Goal: Task Accomplishment & Management: Manage account settings

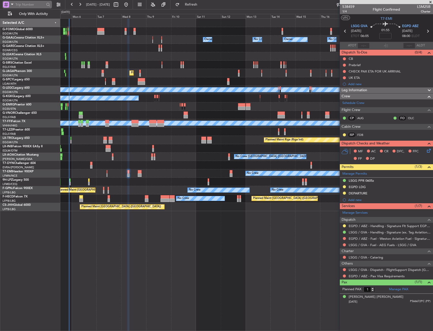
click at [11, 3] on span at bounding box center [12, 4] width 6 height 6
click at [20, 39] on span "Airport" at bounding box center [17, 40] width 11 height 5
click at [34, 2] on input "text" at bounding box center [29, 5] width 29 height 8
type input "EBBR"
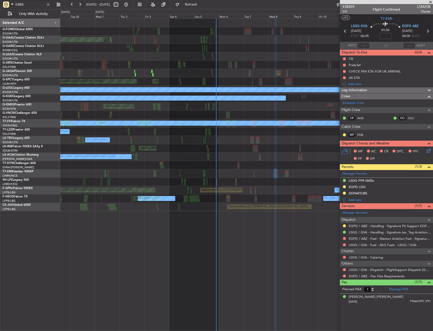
click at [275, 66] on div "Owner No Crew Owner AOG Maint Dusseldorf Planned Maint Dusseldorf Owner No Crew…" at bounding box center [246, 115] width 373 height 192
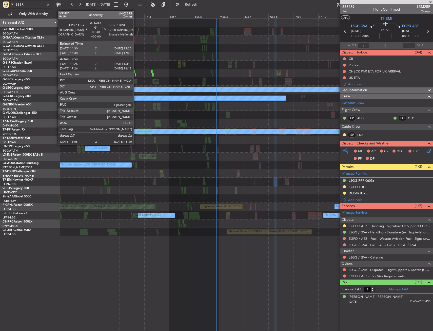
click at [136, 76] on div at bounding box center [135, 75] width 1 height 4
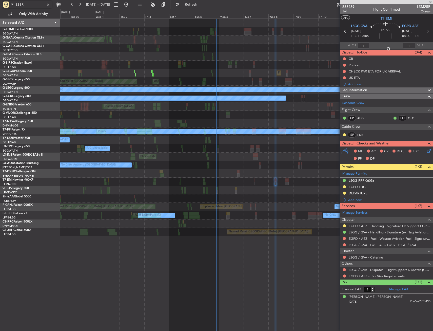
type input "15:26"
type input "16:05"
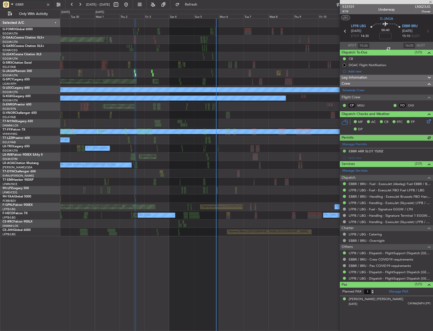
type input "17:26"
type input "18:05"
type input "15:26"
type input "16:05"
type input "EBBR"
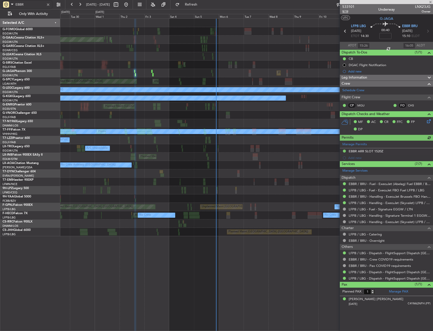
click at [349, 12] on span "9/19" at bounding box center [349, 11] width 12 height 4
click at [47, 3] on div at bounding box center [48, 5] width 6 height 6
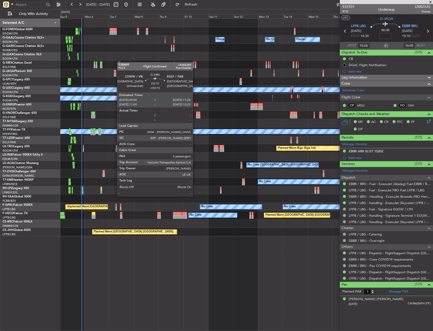
click at [119, 62] on div "Owner No Crew Owner No Crew Owner Owner AOG Maint Dusseldorf Planned Maint Duss…" at bounding box center [246, 127] width 373 height 217
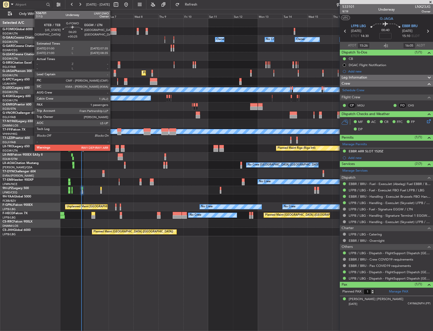
click at [112, 31] on div at bounding box center [112, 33] width 7 height 4
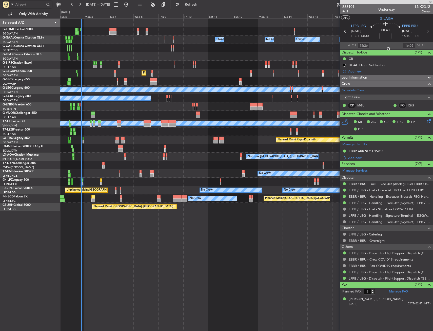
type input "+00:25"
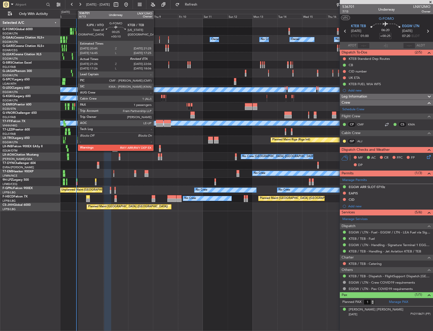
click at [75, 31] on div at bounding box center [75, 30] width 1 height 4
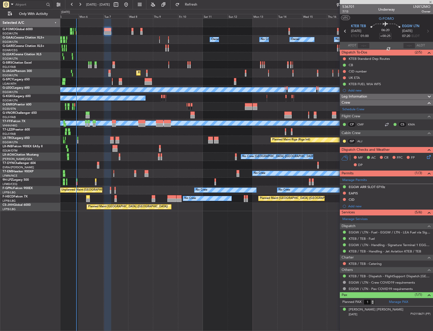
type input "+00:10"
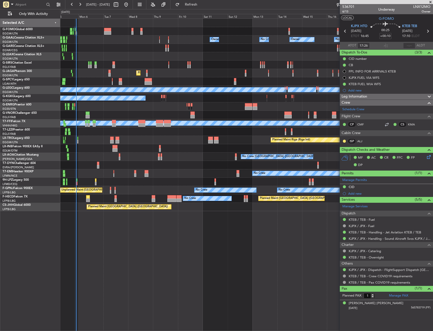
type input "21:26"
click at [409, 47] on input "text" at bounding box center [409, 46] width 12 height 6
click at [402, 20] on section "UTC G-FOMO" at bounding box center [386, 18] width 93 height 8
type input "21:54"
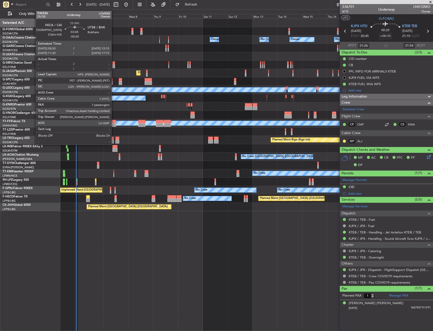
click at [114, 125] on div at bounding box center [114, 125] width 4 height 4
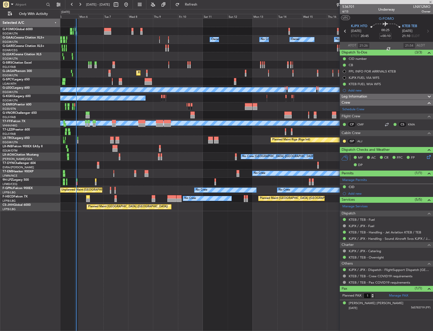
type input "-00:20"
type input "7"
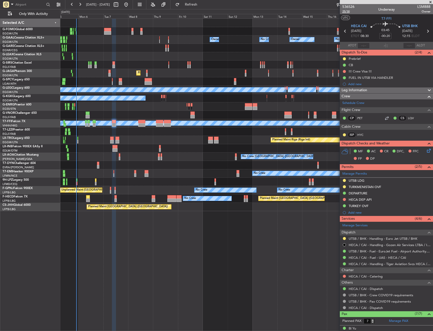
click at [347, 13] on span "25/30" at bounding box center [349, 11] width 12 height 4
click at [346, 198] on button at bounding box center [344, 199] width 3 height 3
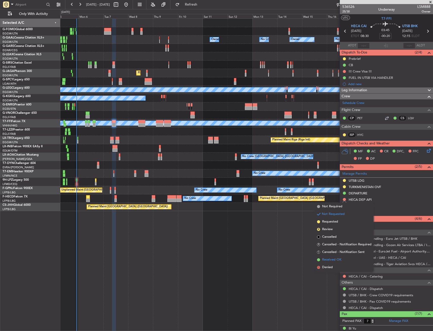
click at [325, 260] on span "Received OK" at bounding box center [331, 259] width 19 height 5
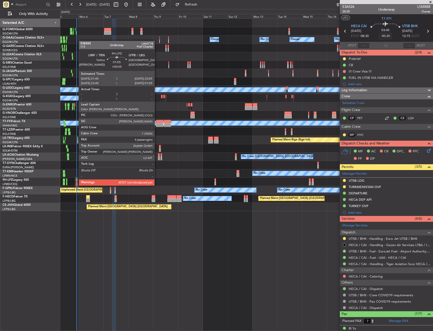
click at [76, 180] on div at bounding box center [77, 180] width 2 height 4
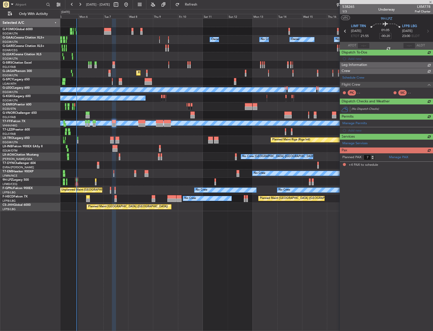
type input "+00:05"
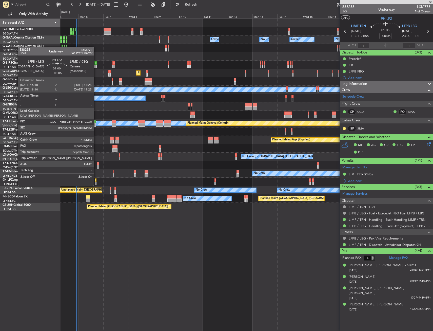
click at [96, 181] on div at bounding box center [96, 180] width 2 height 4
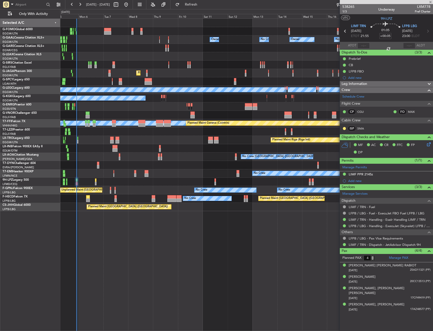
type input "0"
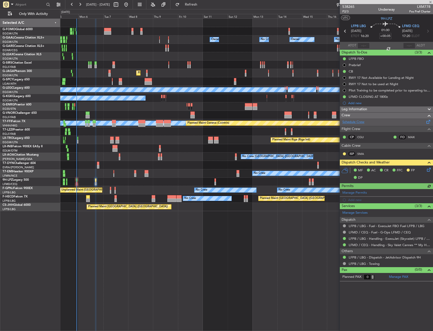
click at [355, 123] on link "Schedule Crew" at bounding box center [354, 122] width 22 height 5
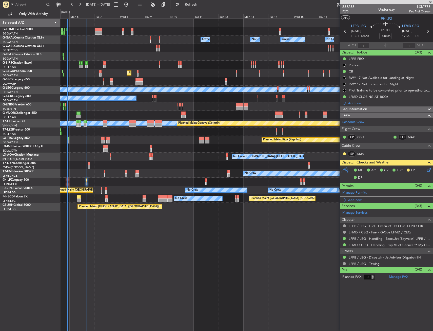
click at [115, 239] on div "Owner Owner Owner Owner No Crew No Crew Planned Maint Oxford (Kidlington) Plann…" at bounding box center [246, 174] width 373 height 312
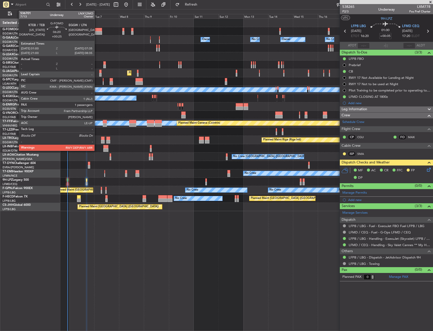
click at [97, 29] on div at bounding box center [98, 30] width 7 height 4
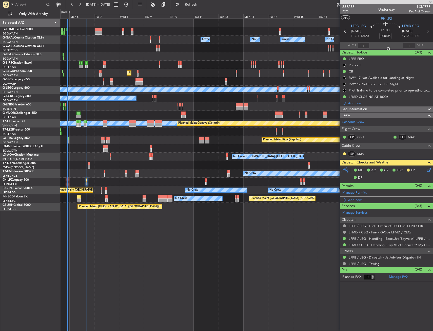
type input "+00:25"
type input "1"
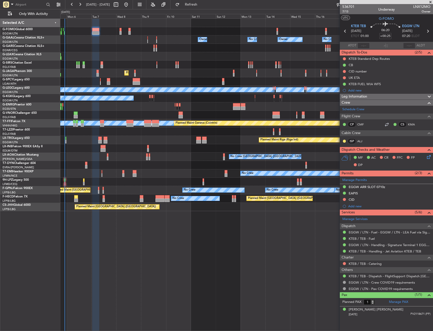
click at [178, 159] on div "No Crew Charleroi (Brussels South) Planned Maint Monchengladbach No Crew Antwer…" at bounding box center [246, 157] width 373 height 8
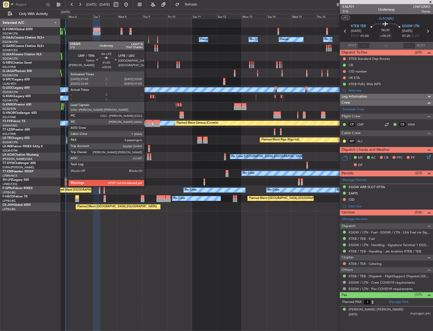
click at [66, 181] on div at bounding box center [66, 180] width 2 height 4
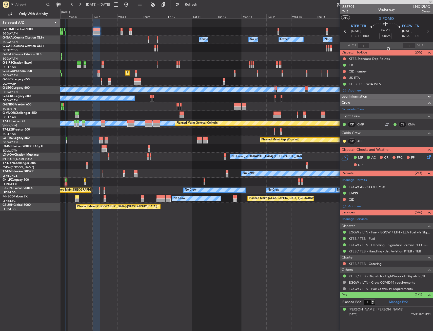
type input "+00:05"
type input "4"
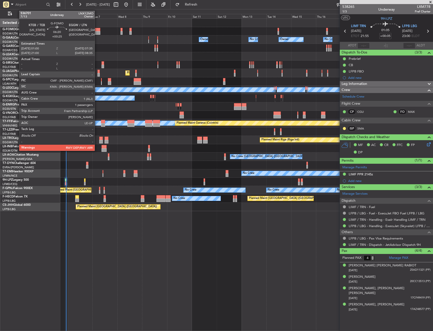
click at [97, 33] on div at bounding box center [96, 33] width 7 height 4
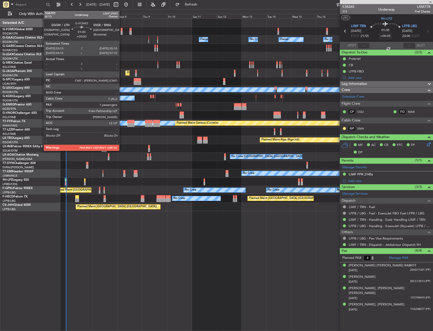
type input "+00:25"
type input "1"
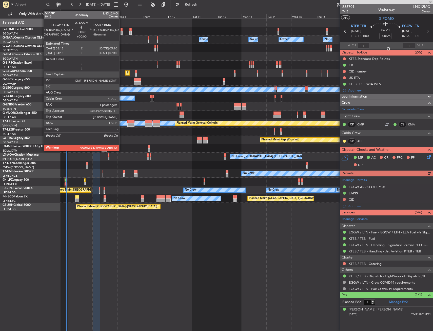
click at [122, 32] on div at bounding box center [122, 33] width 2 height 4
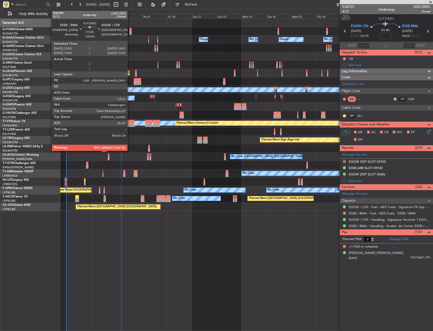
click at [130, 32] on div at bounding box center [130, 33] width 2 height 4
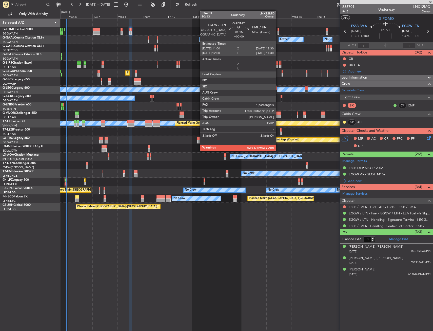
click at [278, 29] on div at bounding box center [279, 30] width 2 height 4
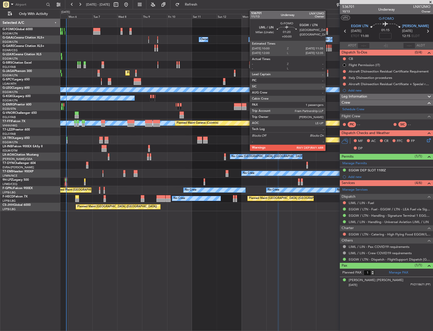
click at [328, 29] on div at bounding box center [327, 30] width 2 height 4
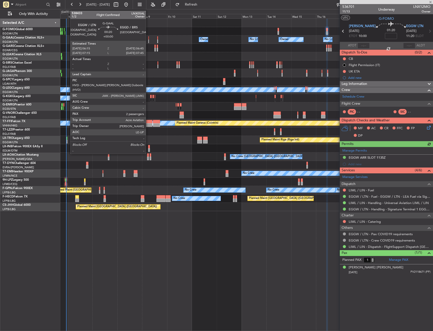
click at [148, 40] on div at bounding box center [148, 42] width 1 height 4
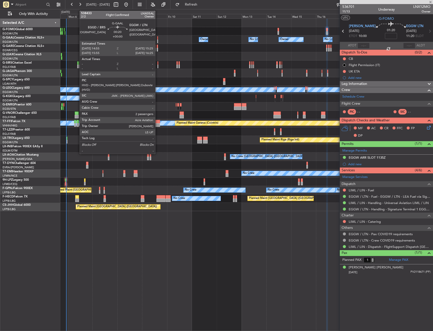
type input "2"
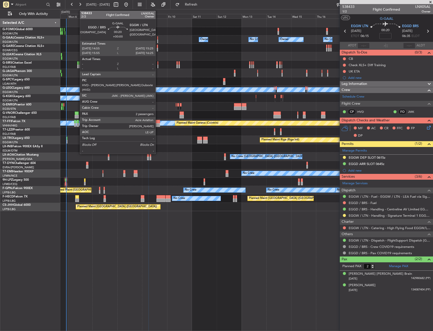
click at [158, 40] on div at bounding box center [157, 42] width 1 height 4
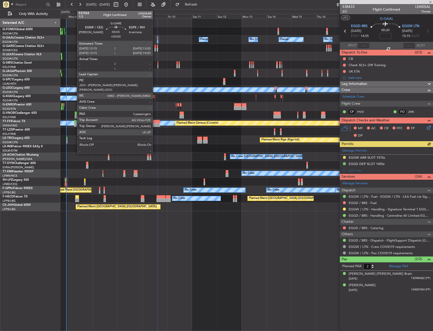
click at [155, 48] on div at bounding box center [155, 50] width 1 height 4
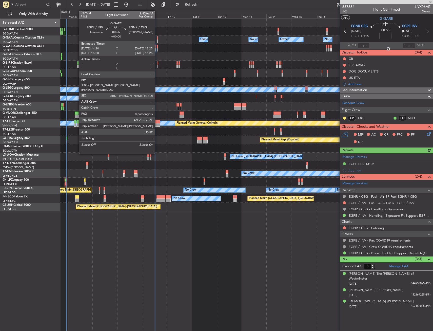
click at [157, 49] on div at bounding box center [157, 50] width 1 height 4
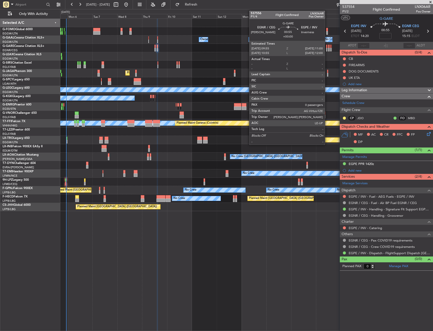
click at [327, 50] on div at bounding box center [326, 50] width 1 height 4
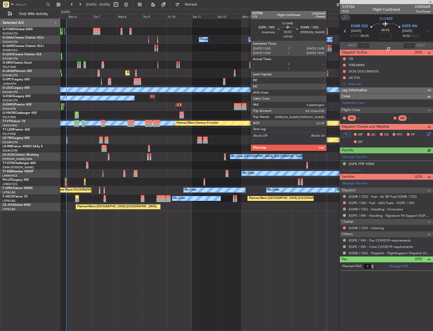
click at [329, 49] on div at bounding box center [328, 50] width 1 height 4
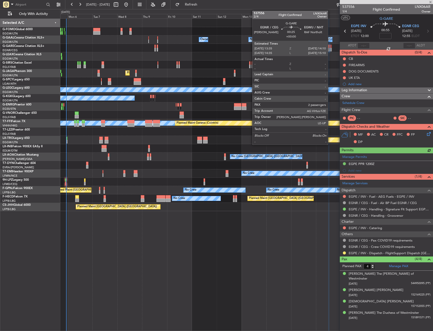
click at [330, 50] on div at bounding box center [330, 50] width 1 height 4
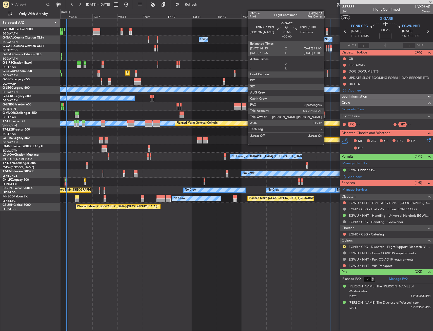
click at [326, 49] on div at bounding box center [326, 50] width 1 height 4
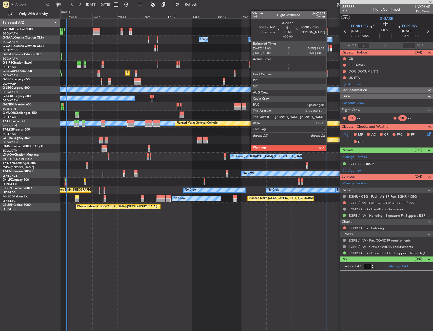
click at [329, 49] on div at bounding box center [328, 50] width 1 height 4
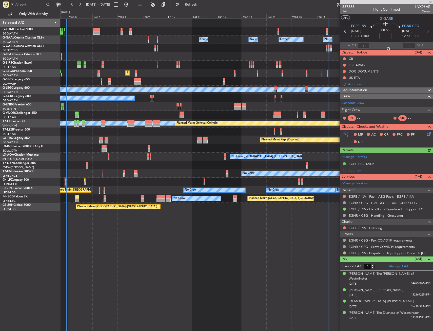
click at [344, 252] on button at bounding box center [344, 252] width 3 height 3
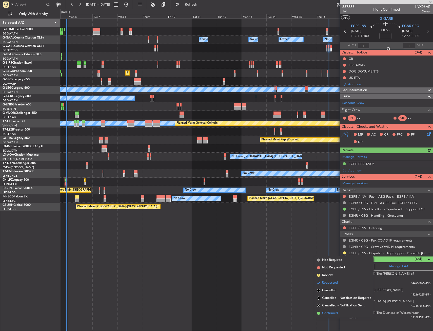
click at [325, 313] on span "Confirmed" at bounding box center [330, 313] width 16 height 5
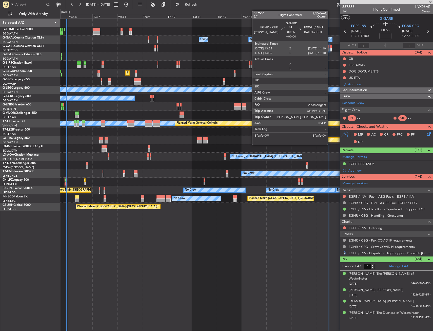
click at [330, 48] on div at bounding box center [330, 50] width 1 height 4
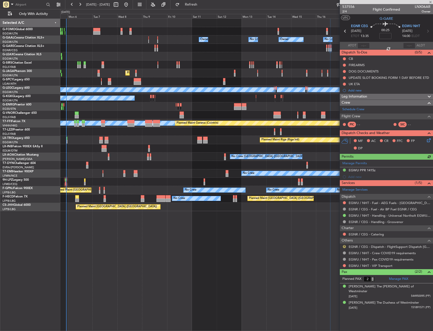
click at [344, 246] on button "R" at bounding box center [344, 246] width 3 height 3
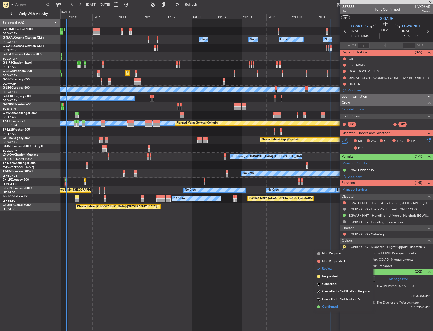
click at [324, 306] on span "Confirmed" at bounding box center [330, 306] width 16 height 5
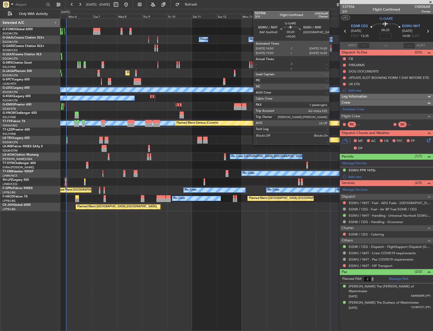
click at [332, 48] on div at bounding box center [331, 47] width 1 height 4
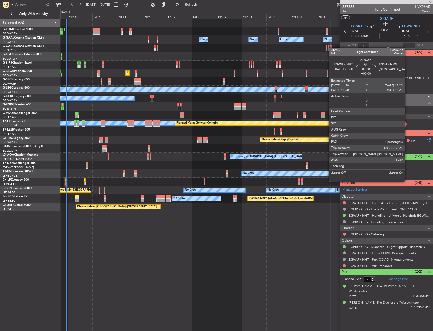
type input "1"
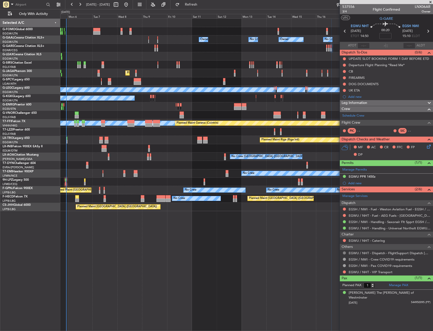
click at [346, 252] on button at bounding box center [344, 252] width 3 height 3
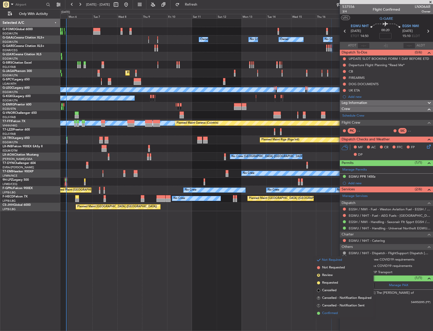
click at [326, 311] on span "Confirmed" at bounding box center [330, 313] width 16 height 5
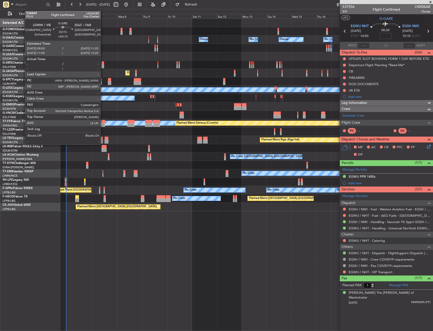
click at [103, 63] on div at bounding box center [103, 63] width 3 height 4
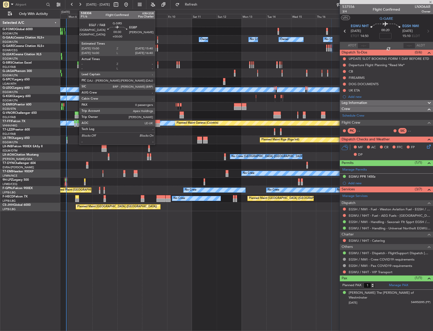
type input "+00:15"
type input "0"
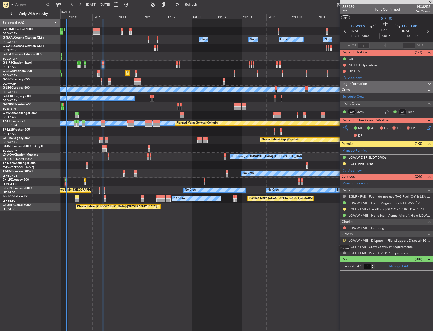
click at [343, 240] on button "R" at bounding box center [344, 240] width 3 height 3
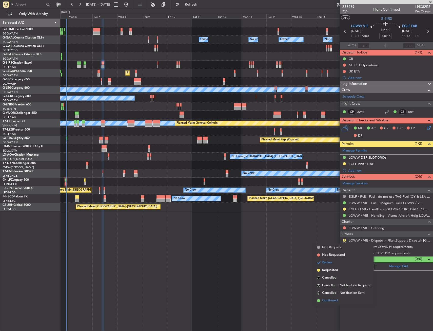
click at [326, 300] on span "Confirmed" at bounding box center [330, 300] width 16 height 5
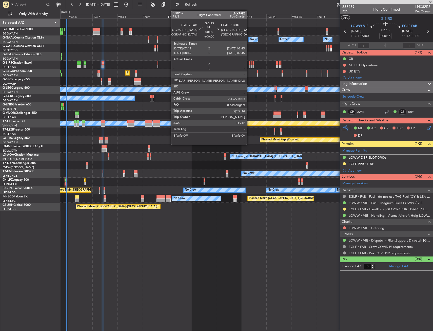
click at [249, 62] on div at bounding box center [249, 63] width 1 height 4
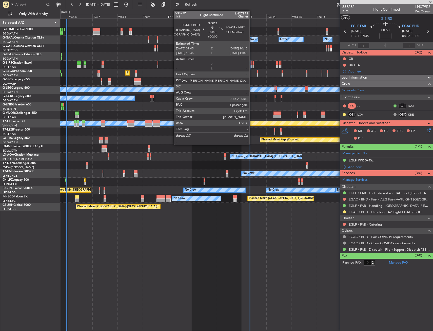
click at [252, 64] on div at bounding box center [252, 63] width 1 height 4
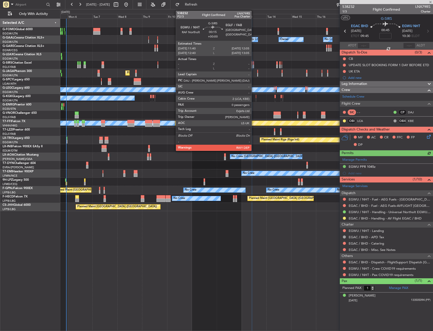
click at [254, 65] on div at bounding box center [253, 67] width 1 height 4
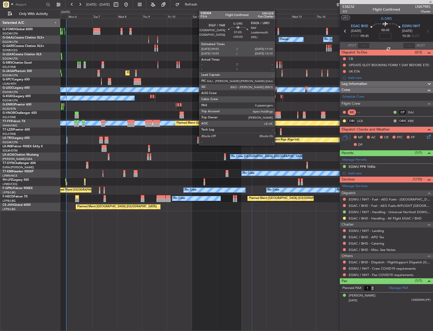
type input "0"
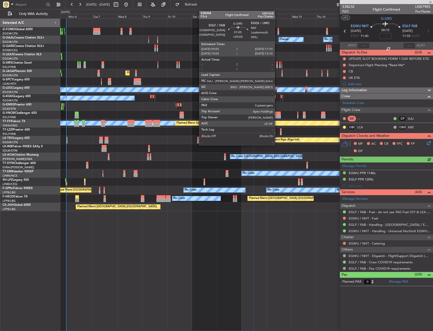
click at [277, 66] on div at bounding box center [277, 67] width 2 height 4
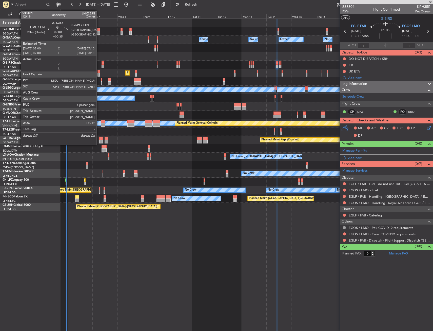
click at [99, 73] on div at bounding box center [99, 75] width 2 height 4
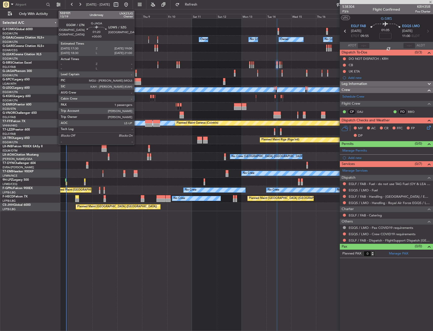
type input "+00:35"
type input "1"
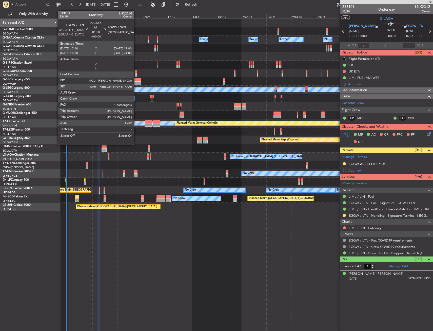
click at [136, 75] on div at bounding box center [136, 75] width 2 height 4
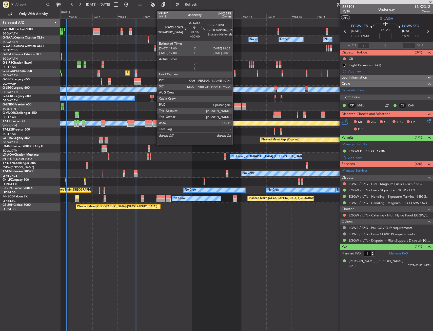
click at [235, 73] on div at bounding box center [235, 75] width 2 height 4
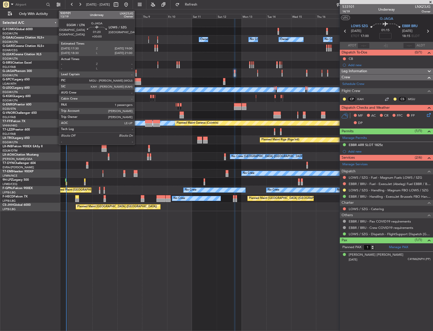
click at [137, 73] on div at bounding box center [136, 75] width 2 height 4
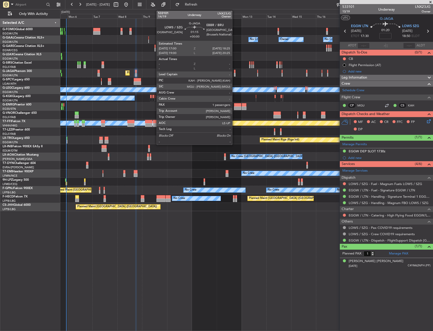
click at [235, 71] on div at bounding box center [235, 72] width 2 height 4
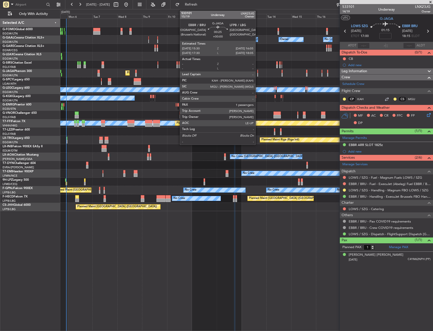
click at [258, 72] on div at bounding box center [257, 72] width 1 height 4
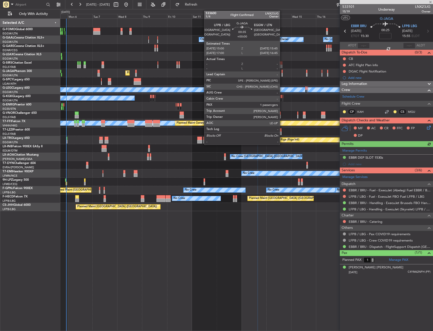
click at [282, 73] on div at bounding box center [282, 75] width 1 height 4
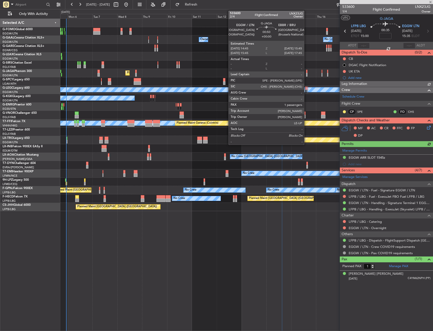
click at [307, 72] on div at bounding box center [306, 72] width 1 height 4
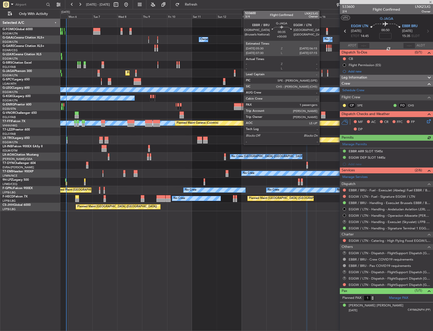
click at [322, 73] on div at bounding box center [322, 75] width 1 height 4
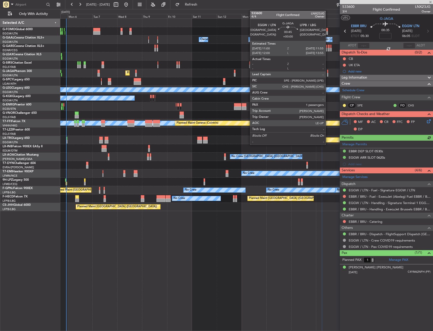
click at [328, 72] on div at bounding box center [327, 72] width 1 height 4
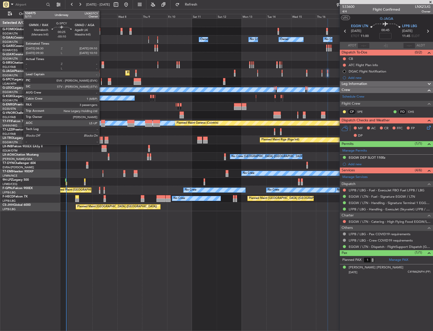
click at [102, 79] on div at bounding box center [101, 80] width 1 height 4
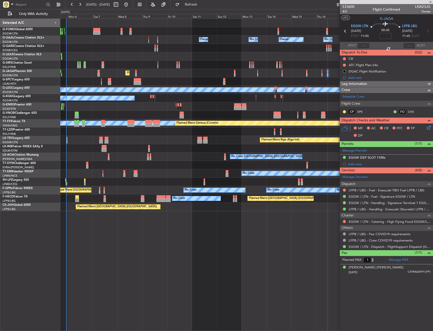
type input "-00:10"
type input "3"
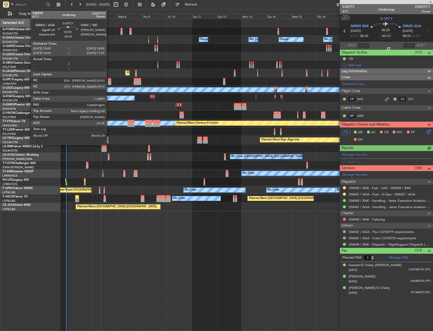
click at [109, 82] on div at bounding box center [109, 83] width 3 height 4
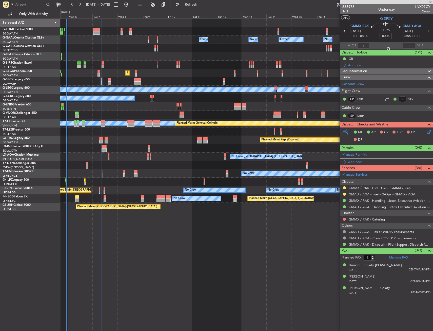
type input "-00:05"
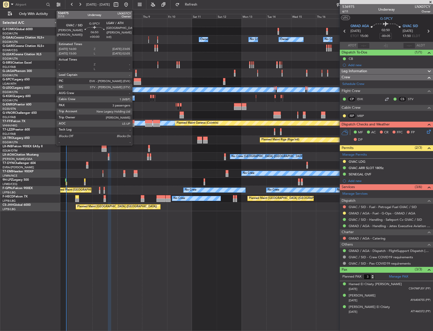
click at [135, 83] on div at bounding box center [137, 83] width 7 height 4
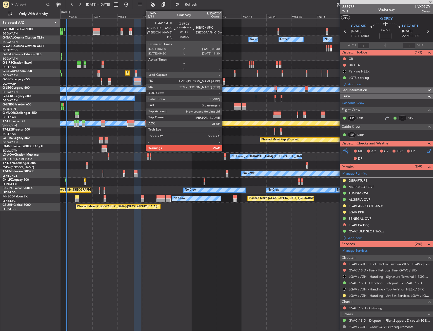
click at [224, 81] on div at bounding box center [224, 80] width 2 height 4
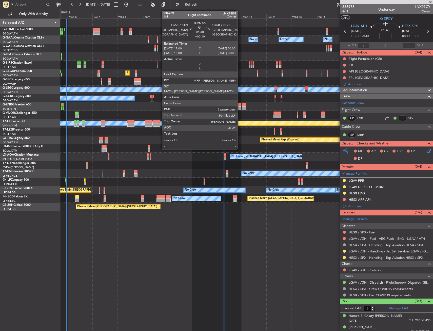
click at [240, 105] on div at bounding box center [237, 105] width 7 height 4
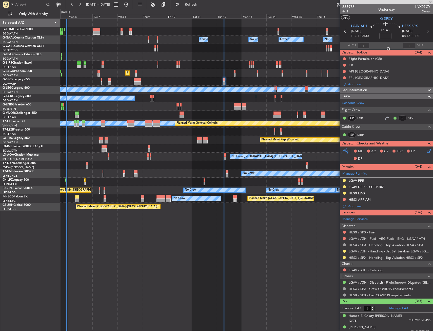
type input "+00:10"
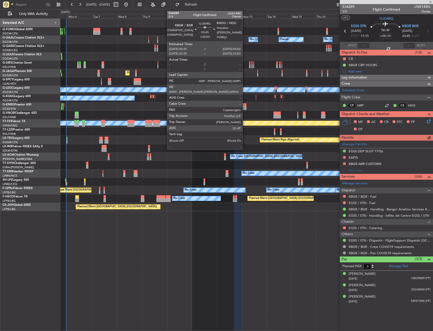
click at [245, 106] on div at bounding box center [244, 105] width 5 height 4
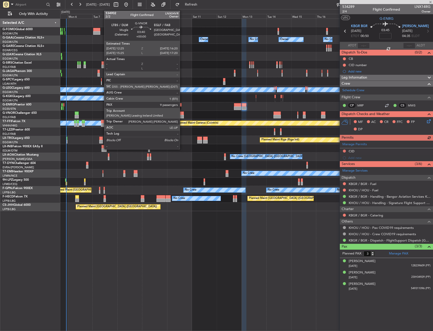
click at [182, 115] on div at bounding box center [182, 117] width 4 height 4
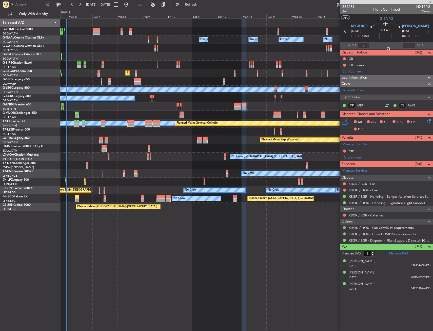
type input "9"
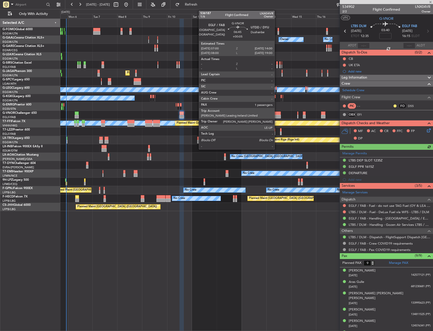
click at [277, 112] on div at bounding box center [277, 113] width 7 height 4
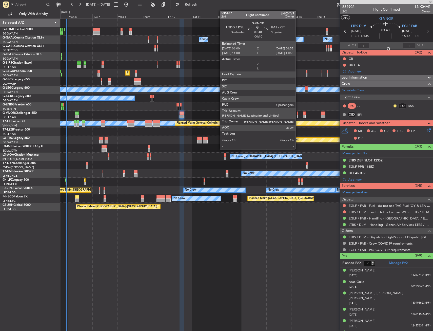
type input "+00:05"
type input "1"
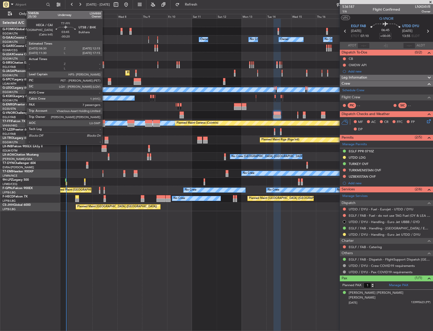
click at [105, 120] on div at bounding box center [103, 122] width 4 height 4
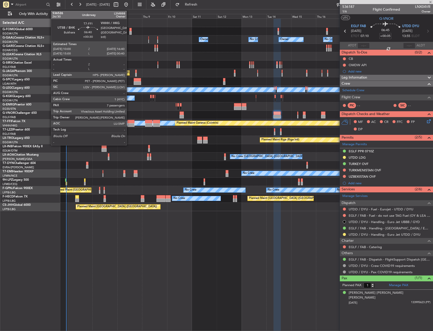
type input "-00:20"
type input "7"
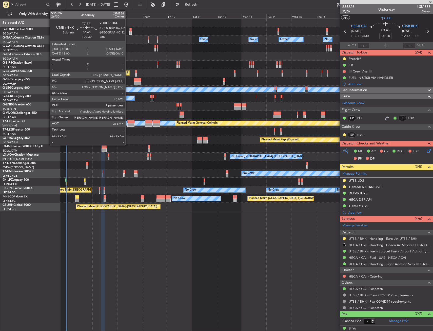
click at [128, 122] on div at bounding box center [130, 122] width 7 height 4
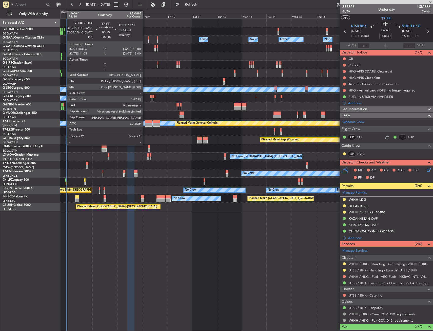
click at [147, 124] on div at bounding box center [148, 125] width 7 height 4
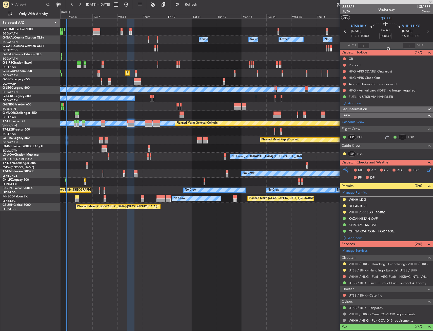
type input "+00:45"
type input "0"
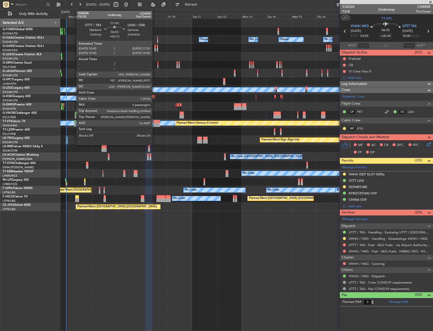
click at [154, 123] on div at bounding box center [156, 125] width 7 height 4
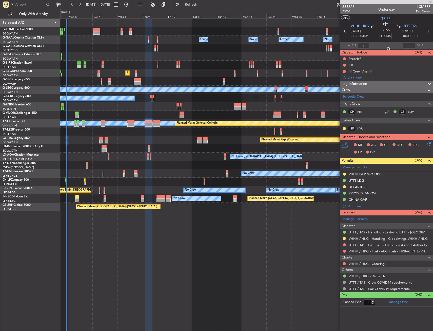
type input "+00:15"
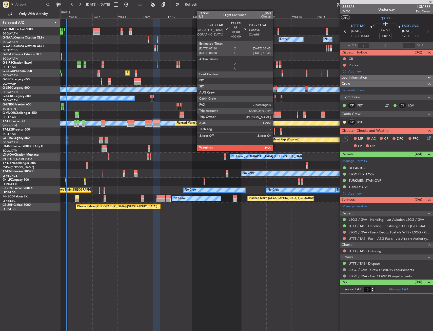
click at [275, 129] on div at bounding box center [275, 130] width 2 height 4
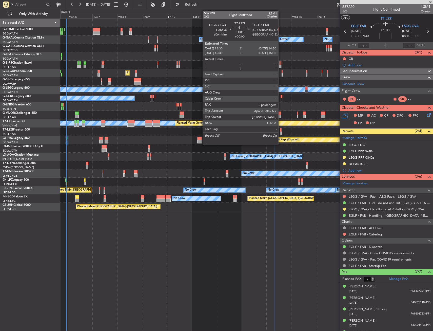
click at [281, 131] on div at bounding box center [281, 130] width 2 height 4
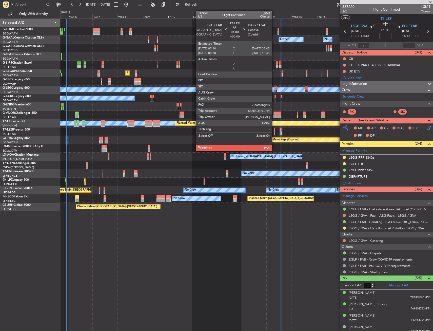
click at [274, 133] on div at bounding box center [275, 134] width 2 height 4
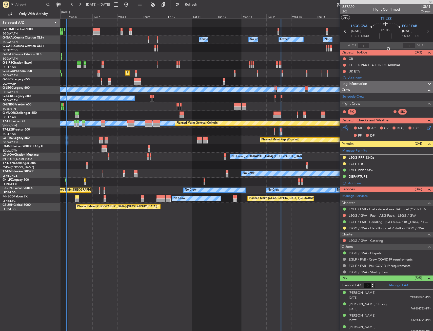
type input "7"
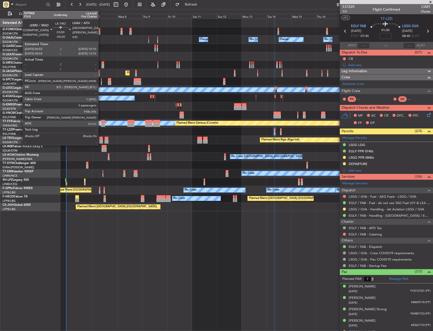
click at [101, 138] on div at bounding box center [101, 139] width 4 height 4
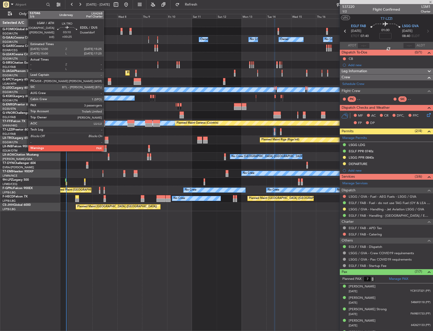
type input "-00:20"
type input "0"
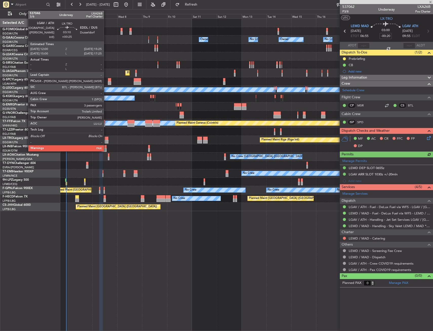
click at [106, 140] on div at bounding box center [107, 142] width 4 height 4
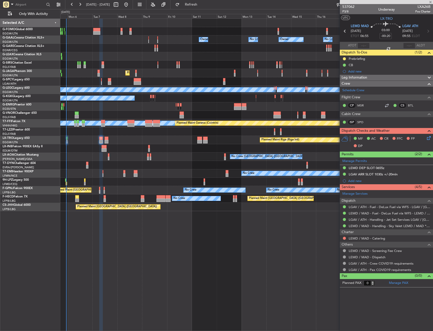
type input "+00:25"
type input "3"
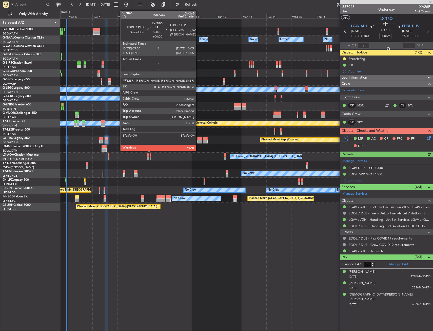
click at [198, 140] on div at bounding box center [199, 142] width 5 height 4
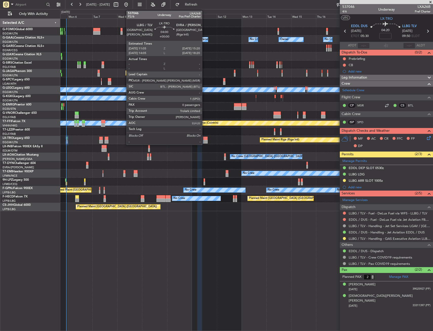
click at [204, 139] on div at bounding box center [205, 139] width 5 height 4
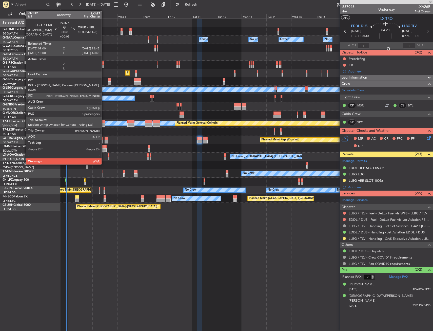
type input "0"
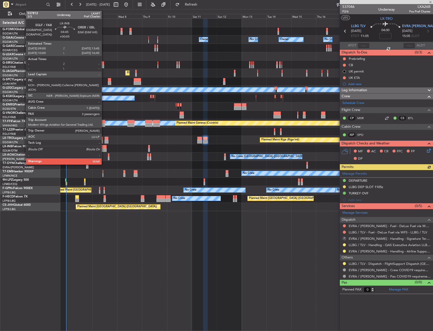
click at [104, 147] on div at bounding box center [104, 147] width 5 height 4
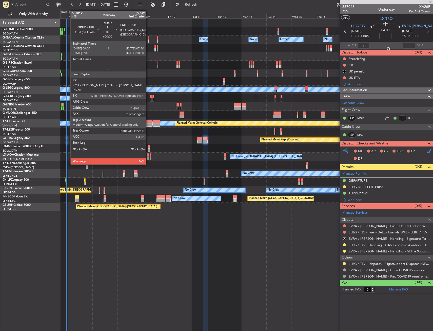
type input "+00:05"
type input "3"
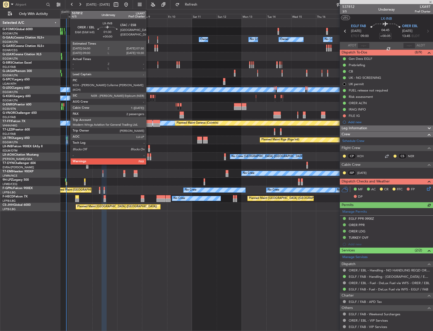
click at [148, 147] on div at bounding box center [149, 147] width 2 height 4
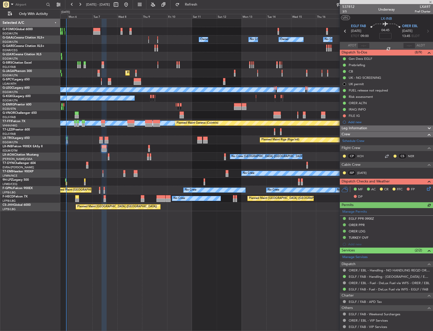
type input "4"
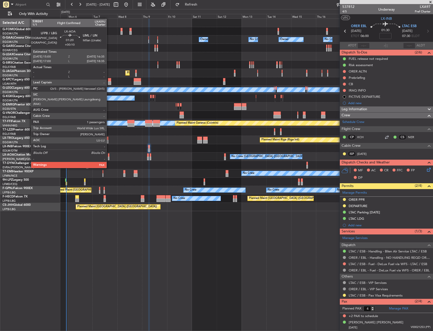
click at [109, 158] on div at bounding box center [109, 159] width 2 height 4
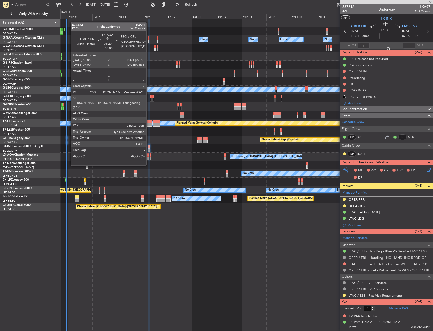
type input "+00:10"
type input "1"
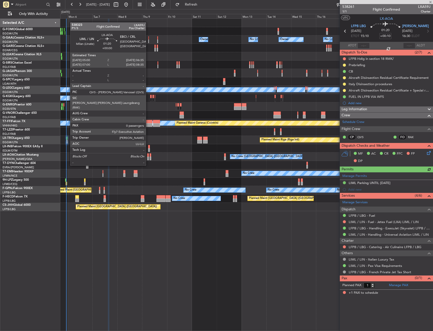
click at [148, 156] on div at bounding box center [148, 155] width 2 height 4
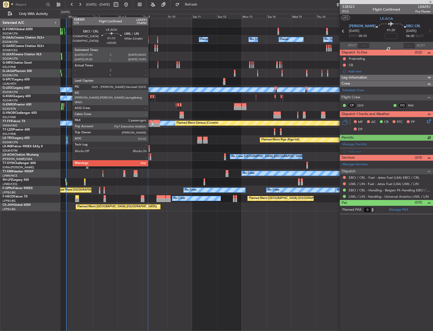
click at [151, 157] on div at bounding box center [151, 159] width 2 height 4
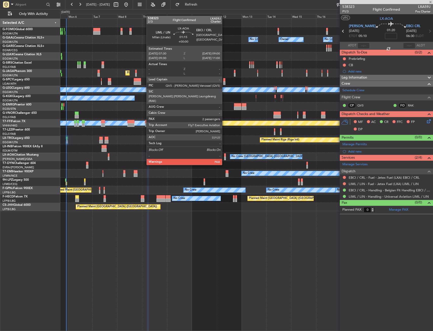
type input "2"
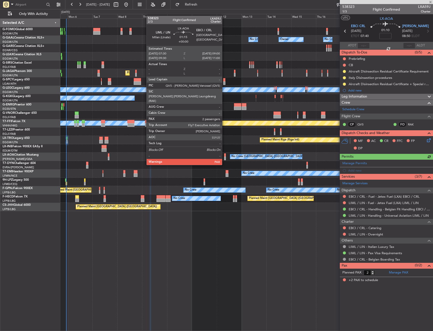
click at [224, 155] on div at bounding box center [225, 155] width 2 height 4
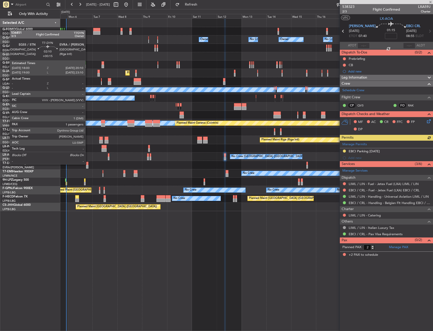
click at [88, 164] on div at bounding box center [87, 164] width 2 height 4
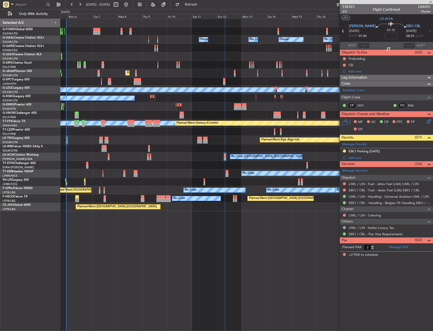
type input "+00:15"
type input "1"
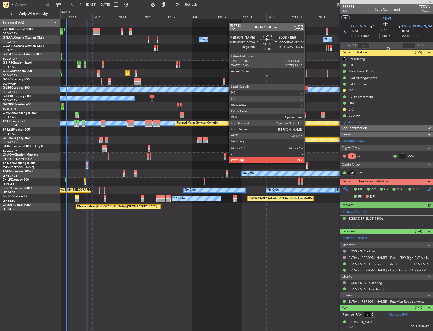
click at [307, 163] on div at bounding box center [307, 164] width 1 height 4
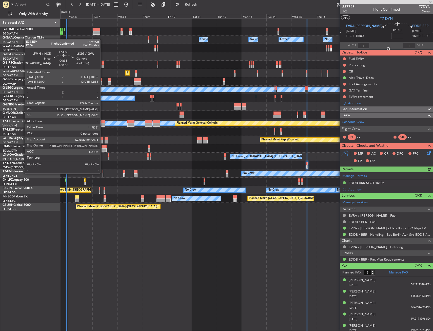
click at [103, 173] on div at bounding box center [103, 172] width 1 height 4
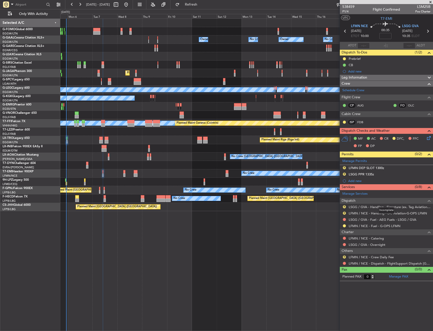
click at [379, 207] on div "Incomplete" at bounding box center [387, 210] width 16 height 6
click at [358, 207] on link "LSGG / GVA - Handling - Signature (ex. Tag Aviation) LSGG / GVA" at bounding box center [390, 207] width 82 height 4
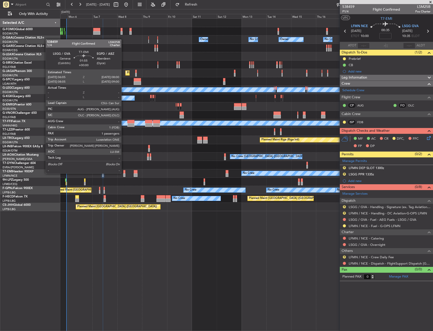
click at [124, 173] on div at bounding box center [124, 172] width 2 height 4
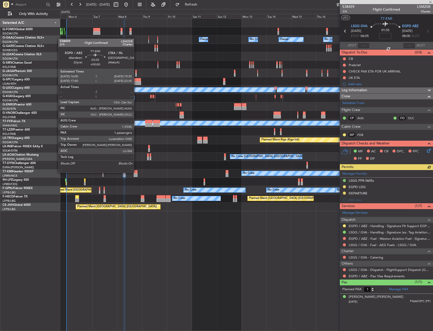
click at [136, 172] on div at bounding box center [136, 172] width 4 height 4
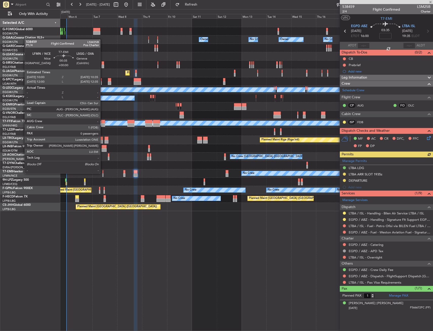
click at [103, 173] on div at bounding box center [103, 172] width 1 height 4
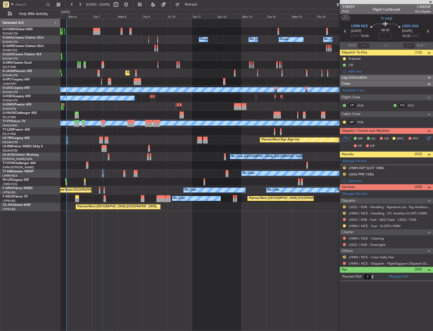
click at [126, 174] on div "No Crew" at bounding box center [246, 173] width 373 height 8
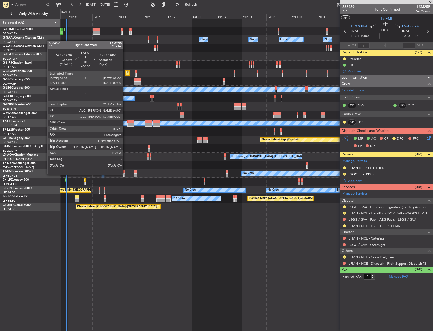
click at [125, 174] on div at bounding box center [124, 175] width 2 height 4
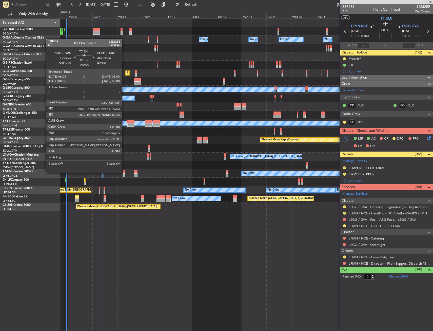
click at [124, 172] on div at bounding box center [124, 172] width 2 height 4
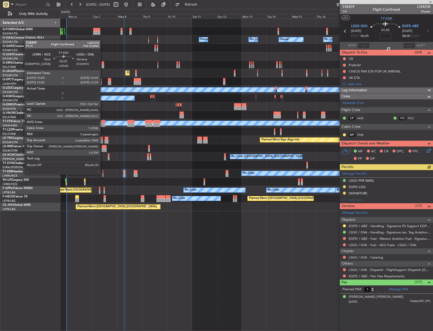
click at [103, 174] on div at bounding box center [103, 175] width 1 height 4
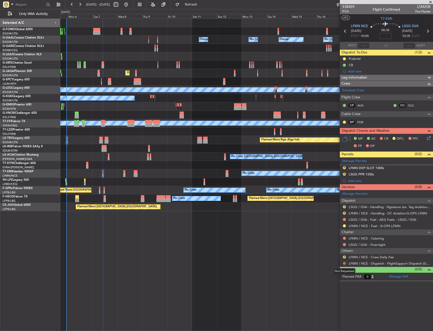
click at [344, 263] on button at bounding box center [344, 263] width 3 height 3
click at [329, 322] on span "Confirmed" at bounding box center [330, 323] width 16 height 5
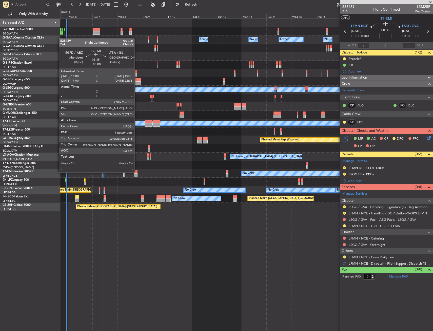
click at [137, 172] on div at bounding box center [136, 172] width 4 height 4
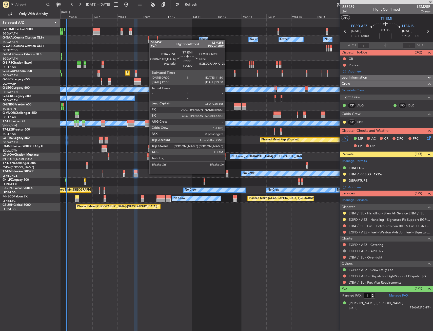
click at [228, 173] on div at bounding box center [227, 175] width 3 height 4
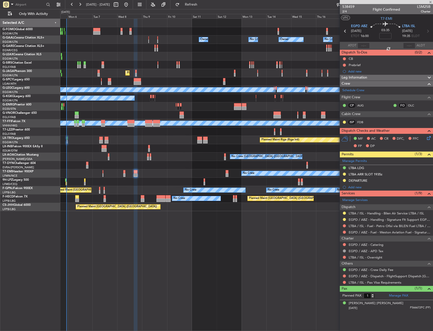
type input "0"
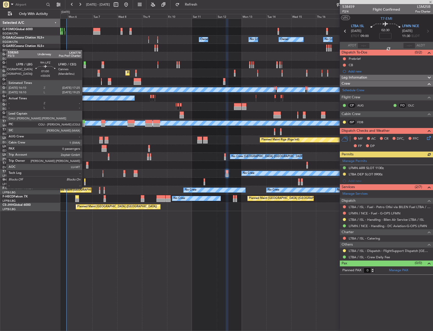
click at [84, 183] on div at bounding box center [85, 184] width 2 height 4
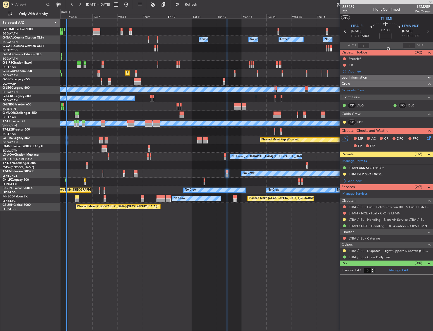
type input "+00:05"
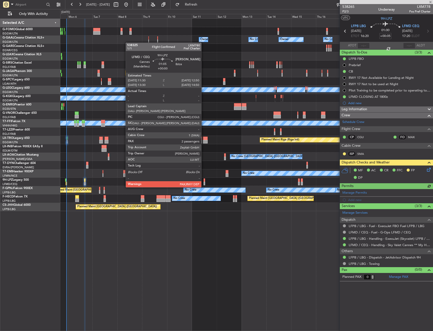
click at [204, 182] on div at bounding box center [205, 184] width 2 height 4
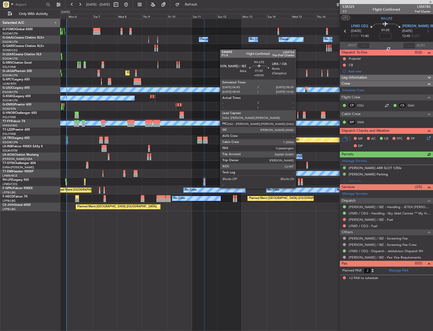
click at [298, 183] on div at bounding box center [299, 184] width 2 height 4
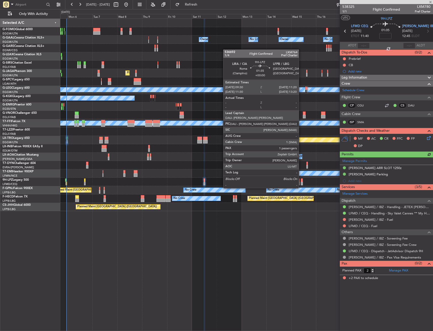
type input "0"
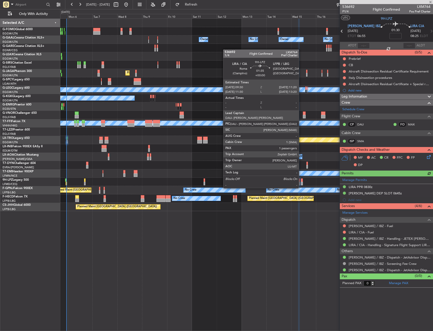
click at [301, 183] on div at bounding box center [302, 184] width 2 height 4
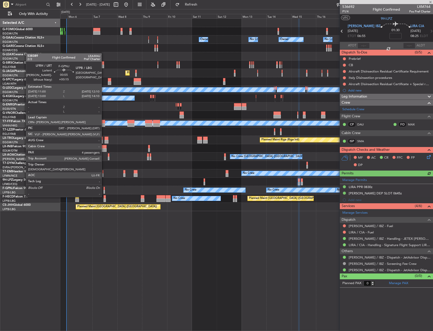
type input "1"
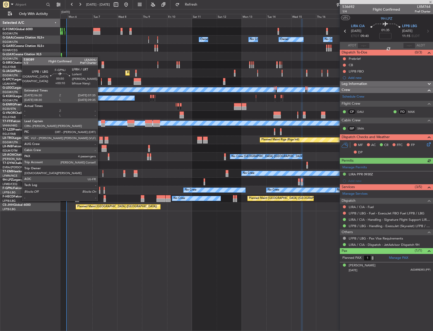
click at [100, 191] on div at bounding box center [99, 192] width 1 height 4
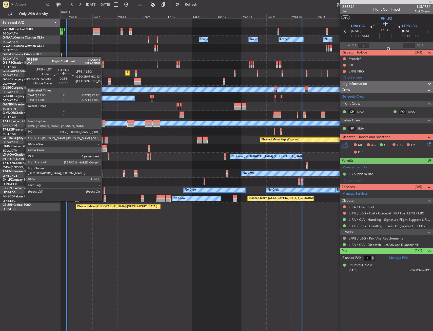
type input "+00:10"
type input "4"
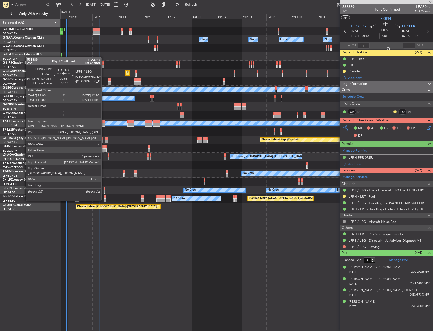
click at [104, 191] on div at bounding box center [104, 192] width 1 height 4
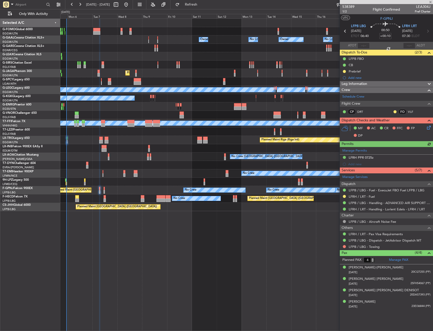
type input "+00:15"
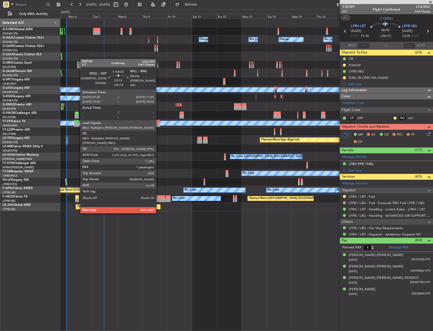
click at [78, 198] on div at bounding box center [77, 200] width 4 height 4
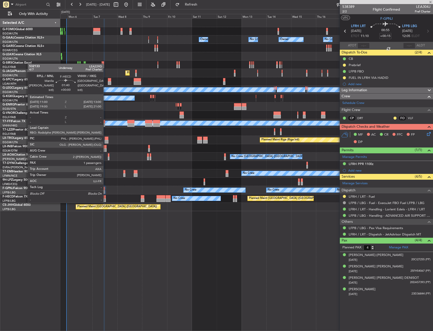
type input "1"
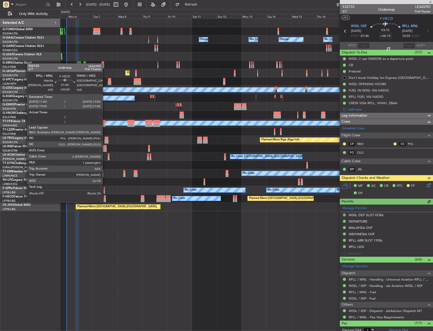
click at [105, 197] on div at bounding box center [105, 197] width 2 height 4
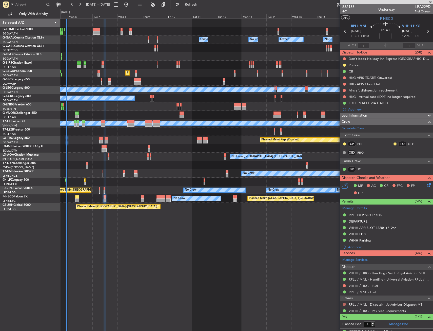
click at [345, 305] on button at bounding box center [344, 304] width 3 height 3
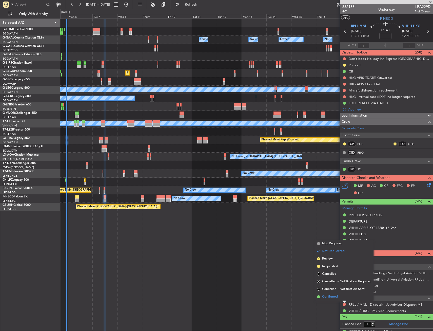
click at [328, 298] on span "Confirmed" at bounding box center [330, 296] width 16 height 5
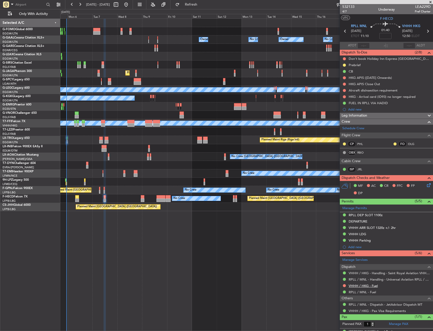
click at [357, 286] on link "VHHH / HKG - Fuel" at bounding box center [363, 286] width 29 height 4
click at [368, 285] on mat-tooltip-component "VHHH / HKG - Handling - Saint Royal Aviation VHHH / HKG" at bounding box center [387, 281] width 85 height 13
click at [361, 286] on link "VHHH / HKG - Fuel" at bounding box center [363, 286] width 29 height 4
click at [344, 285] on button at bounding box center [344, 285] width 3 height 3
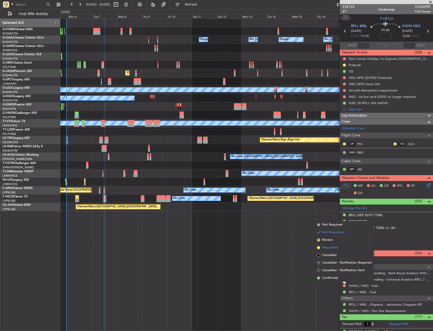
click at [331, 245] on span "Requested" at bounding box center [330, 247] width 16 height 5
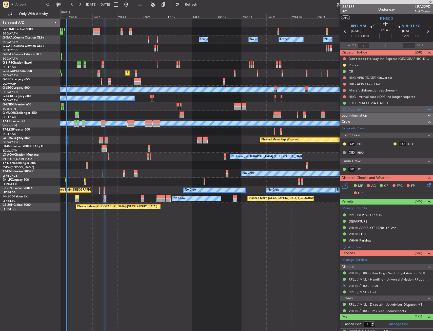
click at [359, 108] on div "Add new" at bounding box center [387, 109] width 78 height 4
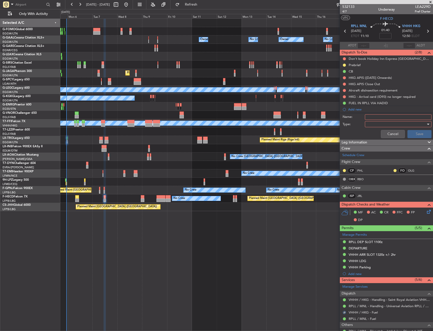
click at [376, 117] on input "Name:" at bounding box center [398, 117] width 67 height 6
type input "VHHH FUEL VIA HADID"
click at [376, 123] on div at bounding box center [396, 124] width 59 height 8
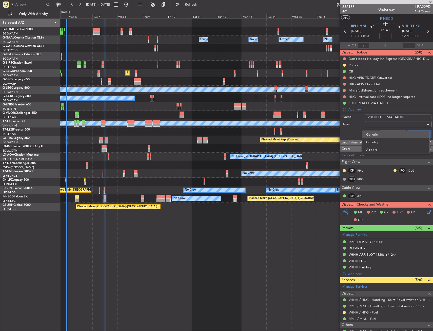
click at [374, 132] on span "Generic" at bounding box center [395, 135] width 59 height 8
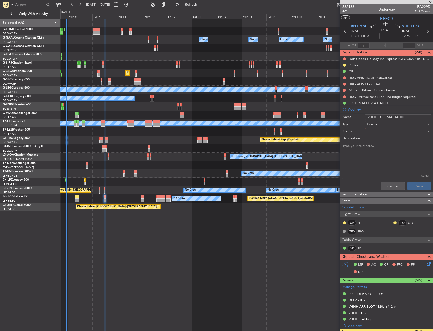
click at [374, 132] on div at bounding box center [396, 131] width 59 height 8
click at [373, 151] on span "In Progress" at bounding box center [395, 149] width 59 height 8
click at [412, 185] on button "Save" at bounding box center [420, 186] width 24 height 8
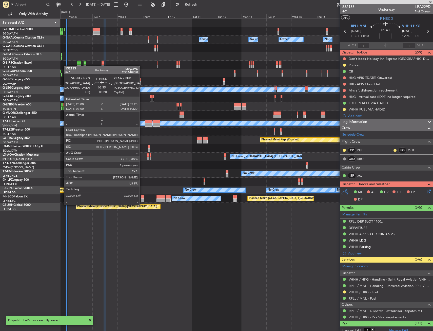
click at [142, 200] on div at bounding box center [143, 200] width 4 height 4
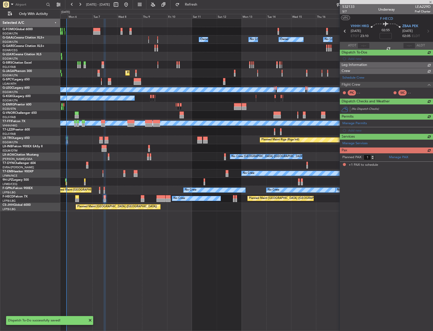
type input "+00:20"
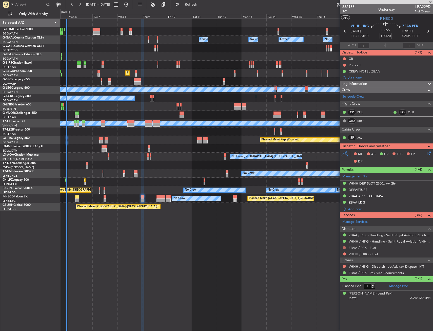
click at [344, 248] on button at bounding box center [344, 247] width 3 height 3
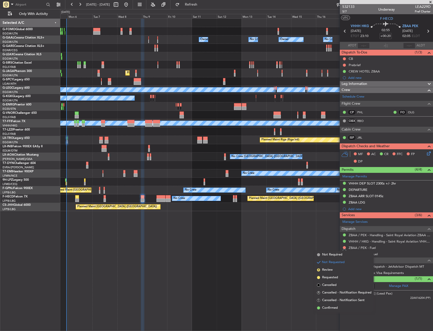
click at [329, 237] on div "Owner Owner No Crew No Crew Owner Owner Planned Maint Oxford (Kidlington) Plann…" at bounding box center [246, 174] width 373 height 312
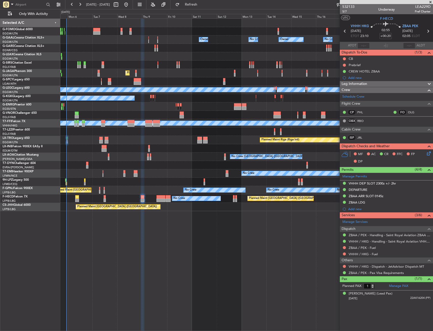
click at [345, 255] on mat-tooltip-component "Not Requested" at bounding box center [344, 261] width 29 height 13
click at [345, 254] on button at bounding box center [344, 253] width 3 height 3
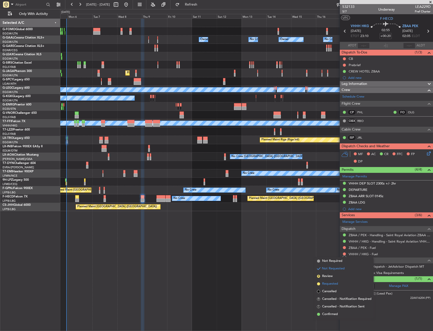
click at [326, 283] on span "Requested" at bounding box center [330, 283] width 16 height 5
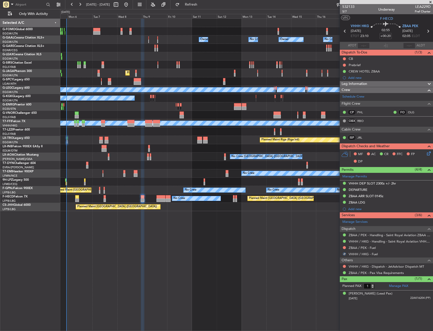
click at [353, 77] on div "Add new" at bounding box center [389, 78] width 82 height 4
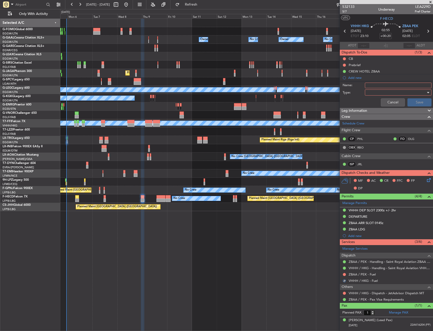
click at [378, 87] on input "Name:" at bounding box center [398, 86] width 67 height 6
type input "VHHH FUEL VIA HADID"
click at [379, 95] on div at bounding box center [396, 93] width 59 height 8
click at [378, 102] on span "Generic" at bounding box center [396, 103] width 62 height 8
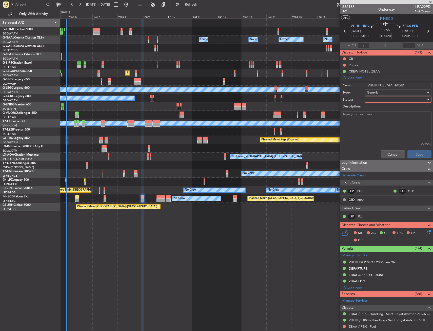
click at [378, 102] on div at bounding box center [396, 100] width 59 height 8
click at [377, 119] on span "In Progress" at bounding box center [395, 118] width 59 height 8
click at [408, 154] on button "Save" at bounding box center [420, 154] width 24 height 8
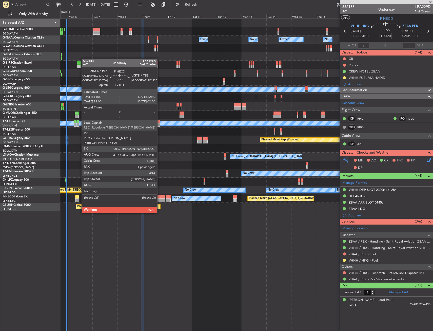
click at [160, 198] on div at bounding box center [161, 197] width 9 height 4
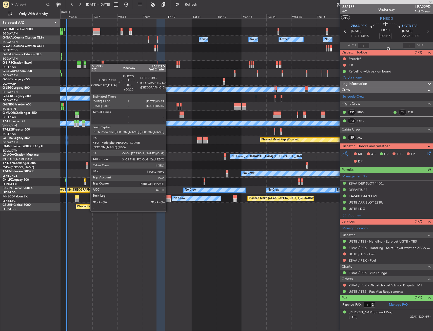
click at [168, 197] on div at bounding box center [168, 197] width 5 height 4
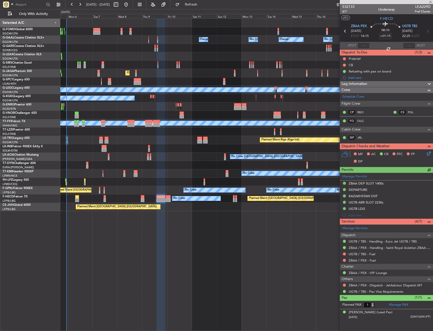
type input "+00:20"
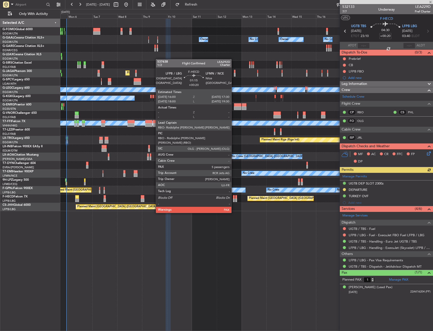
click at [234, 199] on div at bounding box center [234, 200] width 2 height 4
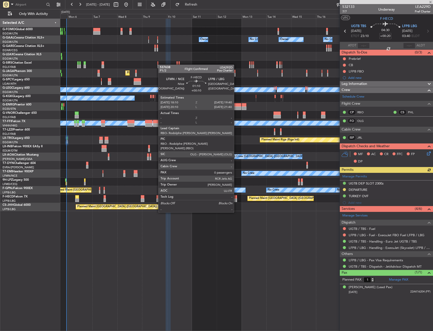
type input "5"
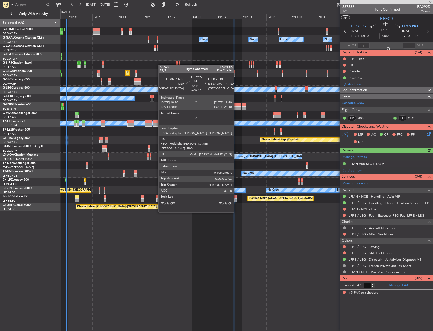
click at [236, 198] on div at bounding box center [236, 197] width 2 height 4
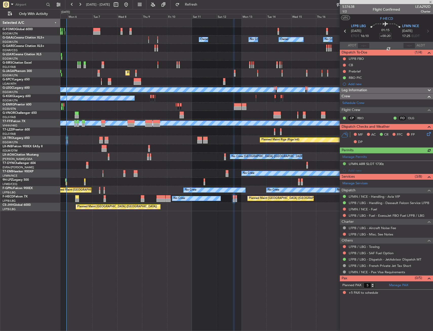
type input "+00:10"
type input "0"
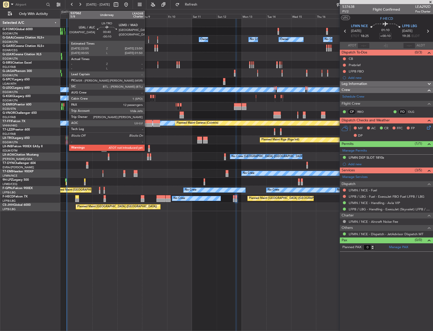
click at [66, 141] on div at bounding box center [66, 142] width 1 height 4
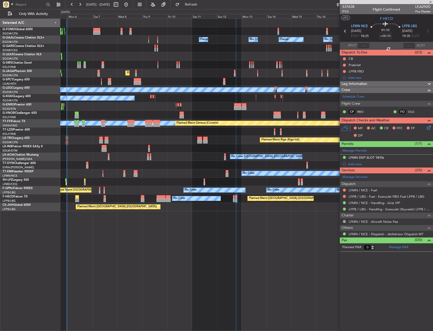
type input "-00:10"
type input "12"
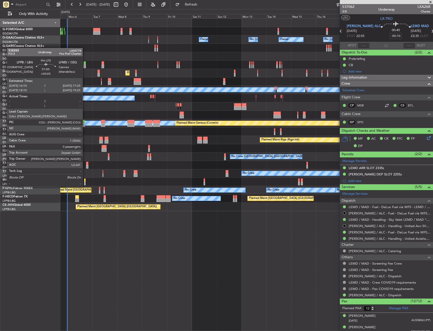
click at [85, 181] on div at bounding box center [85, 180] width 2 height 4
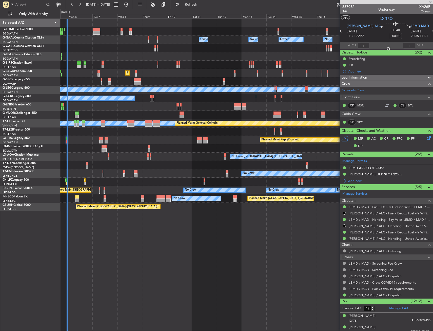
type input "+00:05"
type input "0"
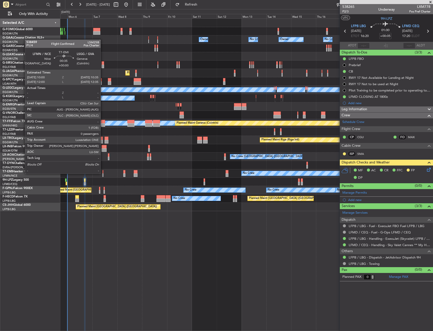
click at [103, 173] on div at bounding box center [103, 172] width 1 height 4
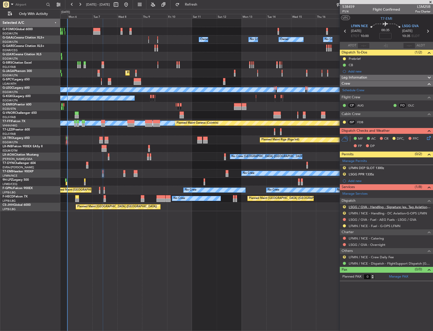
click at [363, 207] on link "LSGG / GVA - Handling - Signature (ex. Tag Aviation) LSGG / GVA" at bounding box center [390, 207] width 82 height 4
click at [358, 213] on link "LFMN / NCE - Handling - DC Aviation-G-OPS LFMN" at bounding box center [388, 213] width 78 height 4
click at [399, 167] on div "R LFMN DEP SLOT 1300z" at bounding box center [386, 168] width 93 height 6
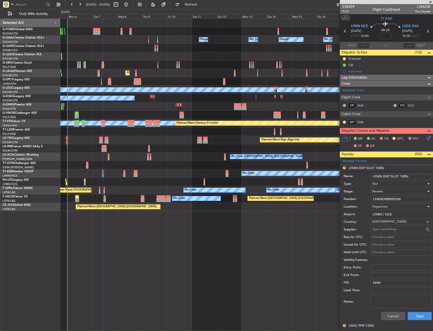
click at [403, 176] on input "LFMN DEP SLOT 1300z" at bounding box center [401, 176] width 62 height 6
type input "LFMN DEP SLOT 1000z"
click at [383, 193] on div "Review" at bounding box center [399, 191] width 54 height 8
click at [387, 228] on span "Received OK" at bounding box center [399, 232] width 53 height 8
click at [385, 191] on span "Received OK" at bounding box center [381, 191] width 19 height 5
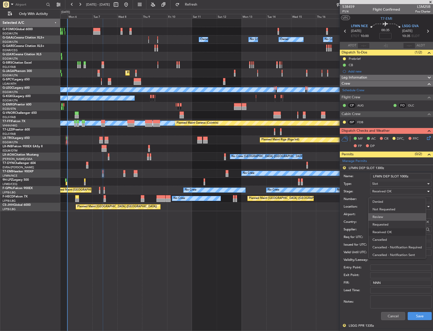
scroll to position [8, 0]
click at [386, 215] on span "Requested" at bounding box center [399, 217] width 53 height 8
click at [417, 312] on button "Save" at bounding box center [420, 316] width 24 height 8
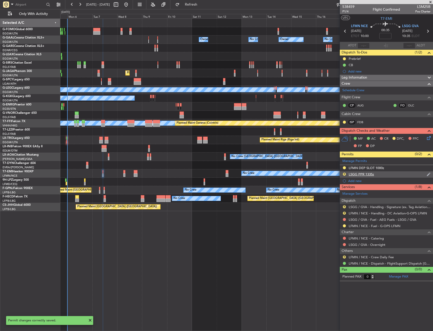
click at [387, 175] on div "R LSGG PPR 1335z" at bounding box center [386, 174] width 93 height 6
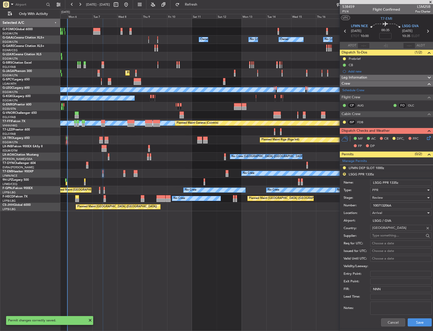
click at [393, 181] on input "LSGG PPR 1335z" at bounding box center [401, 183] width 62 height 6
type input "LSGG PPR 1035z"
click at [375, 197] on span "Review" at bounding box center [377, 197] width 11 height 5
click at [379, 228] on span "Requested" at bounding box center [399, 231] width 53 height 8
click at [408, 318] on button "Save" at bounding box center [420, 322] width 24 height 8
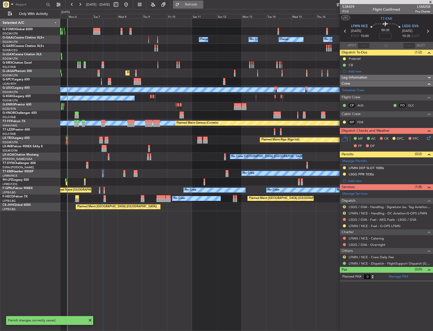
click at [202, 5] on span "Refresh" at bounding box center [191, 5] width 21 height 4
click at [426, 139] on div "MF AC CR DFC, FFC FP DP" at bounding box center [389, 142] width 74 height 15
click at [428, 138] on icon at bounding box center [428, 137] width 4 height 4
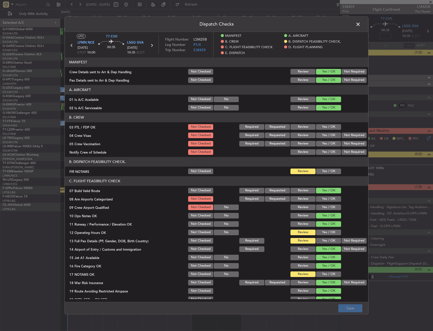
click at [328, 172] on button "Yes / OK" at bounding box center [328, 171] width 25 height 6
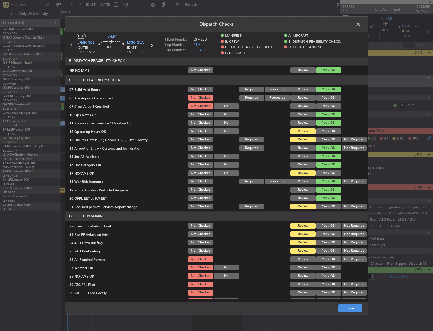
scroll to position [101, 0]
click at [322, 128] on button "Yes / OK" at bounding box center [328, 131] width 25 height 6
drag, startPoint x: 324, startPoint y: 136, endPoint x: 325, endPoint y: 141, distance: 5.8
click at [324, 136] on section "C. FLIGHT FEASIBILITY CHECK 07 Build Valid Route Not Checked Required Requested…" at bounding box center [217, 142] width 304 height 135
click at [323, 141] on button "Yes / OK" at bounding box center [328, 140] width 25 height 6
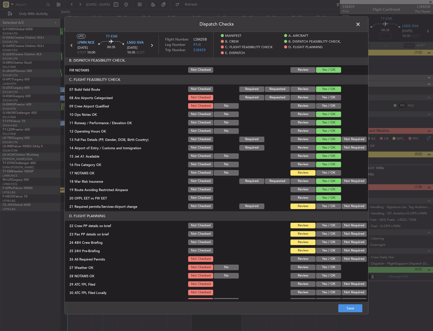
click at [322, 172] on button "Yes / OK" at bounding box center [328, 173] width 25 height 6
drag, startPoint x: 325, startPoint y: 205, endPoint x: 326, endPoint y: 218, distance: 13.0
click at [325, 205] on button "Yes / OK" at bounding box center [328, 206] width 25 height 6
click at [326, 224] on button "Yes / OK" at bounding box center [328, 226] width 25 height 6
drag, startPoint x: 326, startPoint y: 232, endPoint x: 326, endPoint y: 238, distance: 6.1
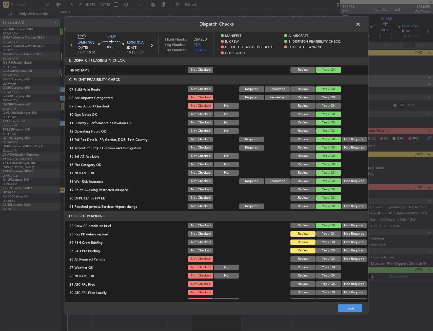
click at [326, 232] on button "Yes / OK" at bounding box center [328, 234] width 25 height 6
drag, startPoint x: 325, startPoint y: 240, endPoint x: 333, endPoint y: 246, distance: 9.4
click at [327, 243] on button "Yes / OK" at bounding box center [328, 242] width 25 height 6
click at [342, 250] on button "Not Required" at bounding box center [354, 251] width 25 height 6
click at [345, 307] on button "Save" at bounding box center [351, 308] width 24 height 8
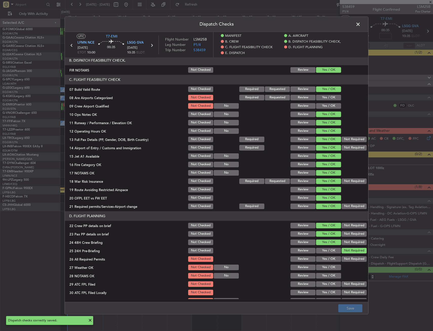
click at [361, 23] on span at bounding box center [361, 26] width 0 height 10
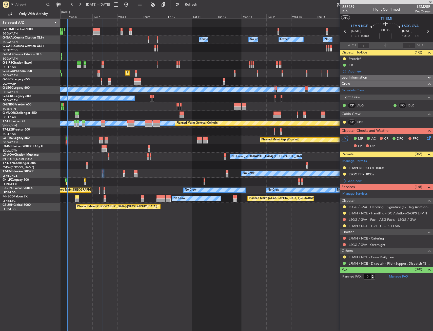
click at [348, 13] on span "P1/4" at bounding box center [349, 11] width 12 height 4
click at [391, 35] on input at bounding box center [386, 36] width 12 height 6
click at [366, 20] on section "UTC T7-EMI" at bounding box center [386, 18] width 93 height 8
type input "+00:05"
click at [347, 12] on span "P1/4" at bounding box center [349, 11] width 12 height 4
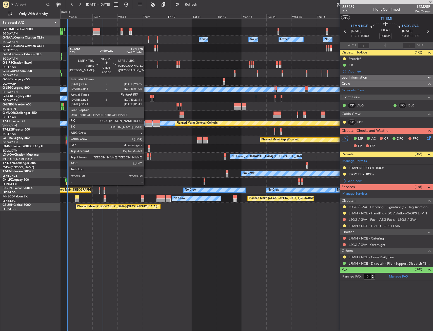
click at [66, 180] on div at bounding box center [66, 180] width 2 height 4
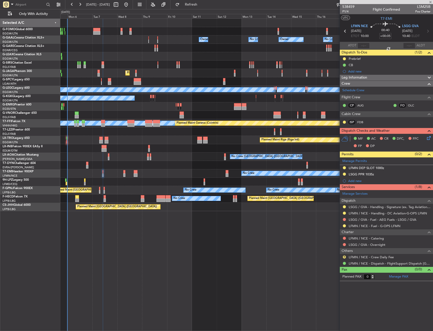
type input "22:31"
type input "4"
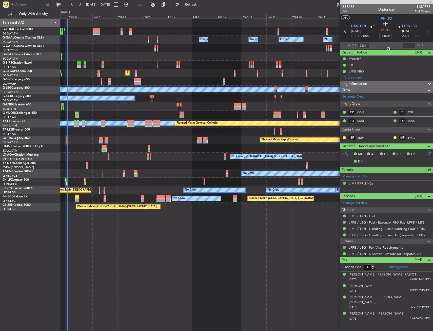
type input "23:35"
click at [116, 141] on div "Planned Maint Riga (Riga Intl)" at bounding box center [246, 140] width 373 height 8
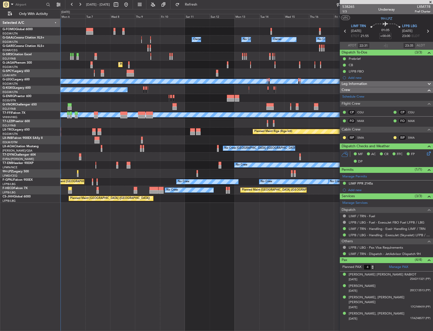
click at [127, 131] on div "Planned Maint Riga (Riga Intl)" at bounding box center [246, 131] width 373 height 8
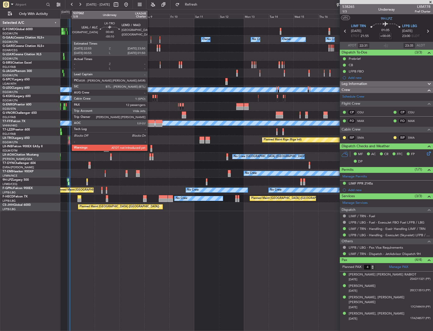
click at [69, 137] on div at bounding box center [69, 139] width 1 height 4
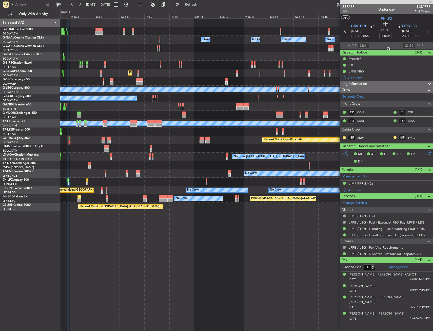
type input "-00:10"
type input "12"
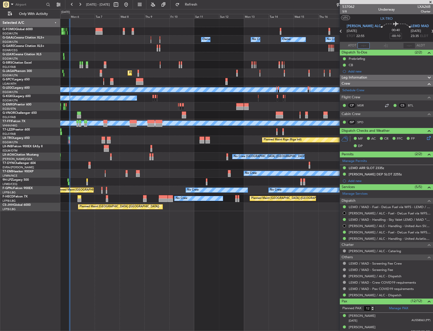
click at [361, 46] on input "text" at bounding box center [364, 46] width 12 height 6
click at [366, 13] on div "537062 5/8 Underway LXA26B Charter" at bounding box center [386, 9] width 93 height 10
type input "23:47"
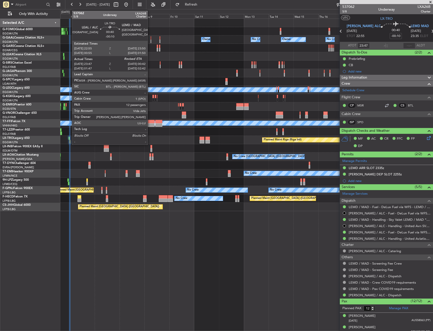
click at [69, 141] on div at bounding box center [69, 142] width 1 height 4
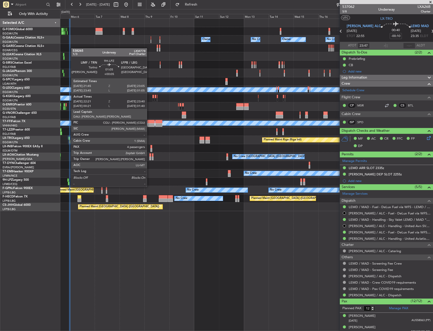
click at [68, 182] on div at bounding box center [69, 184] width 2 height 4
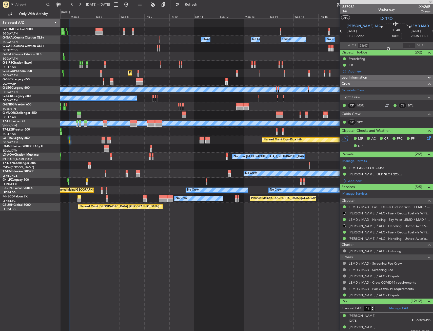
type input "+00:05"
type input "22:31"
type input "23:35"
type input "4"
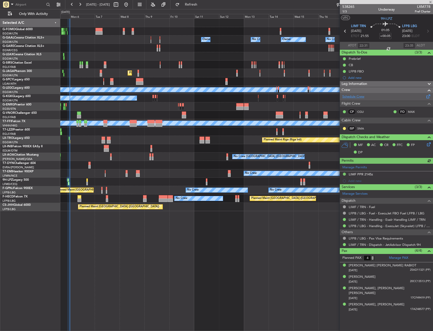
click at [362, 96] on link "Schedule Crew" at bounding box center [354, 96] width 22 height 5
click at [343, 98] on link "Schedule Crew" at bounding box center [354, 96] width 22 height 5
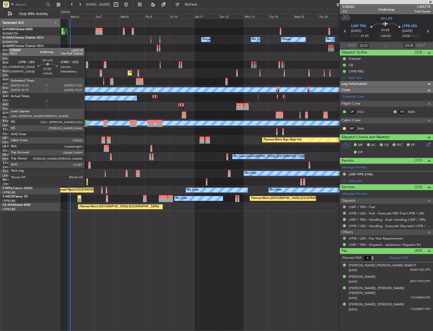
click at [87, 181] on div at bounding box center [87, 180] width 2 height 4
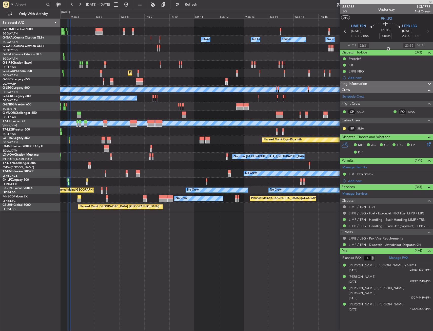
type input "0"
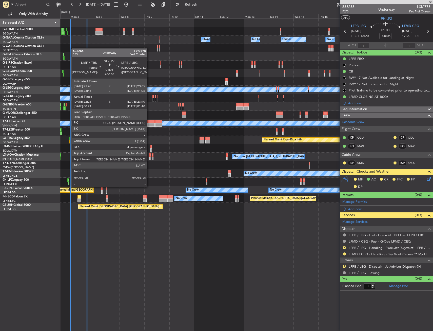
click at [69, 182] on div at bounding box center [69, 184] width 2 height 4
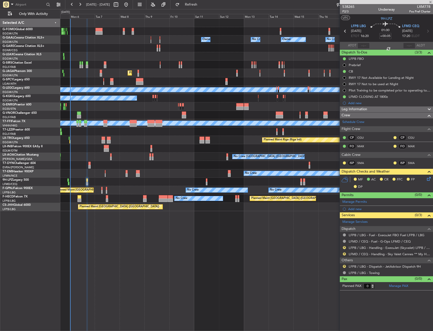
type input "22:31"
type input "23:35"
type input "4"
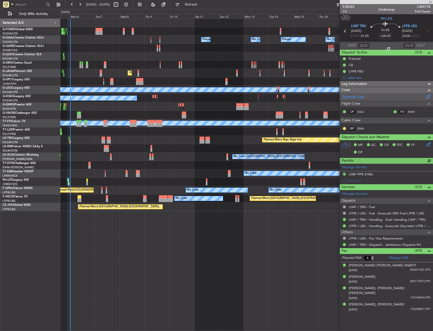
click at [352, 98] on link "Schedule Crew" at bounding box center [354, 96] width 22 height 5
click at [358, 111] on link "CGU" at bounding box center [363, 111] width 11 height 5
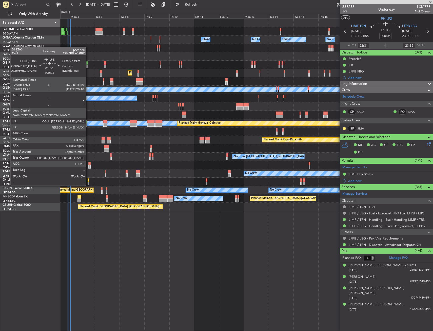
click at [88, 180] on div at bounding box center [89, 180] width 2 height 4
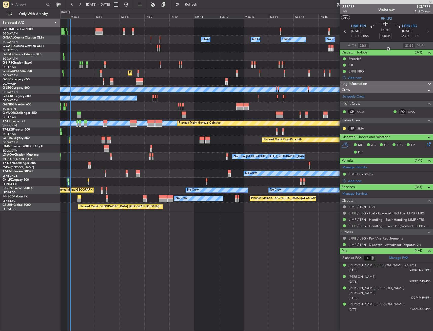
type input "0"
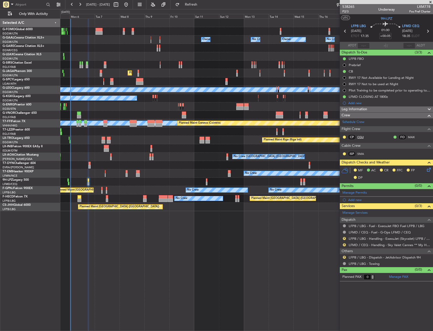
click at [360, 136] on link "CGU" at bounding box center [363, 137] width 11 height 5
click at [202, 5] on span "Refresh" at bounding box center [191, 5] width 21 height 4
click at [355, 123] on link "Schedule Crew" at bounding box center [354, 122] width 22 height 5
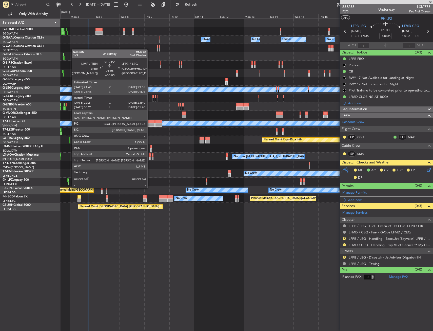
click at [69, 183] on div at bounding box center [69, 184] width 2 height 4
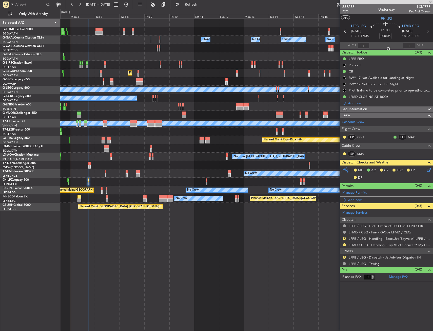
type input "22:31"
type input "23:35"
type input "4"
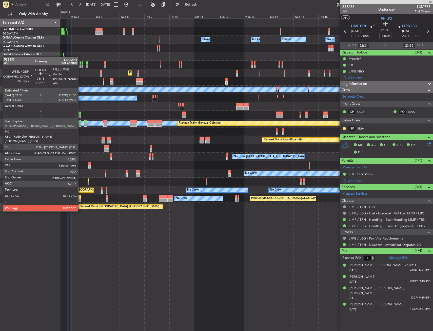
click at [81, 197] on div at bounding box center [80, 197] width 4 height 4
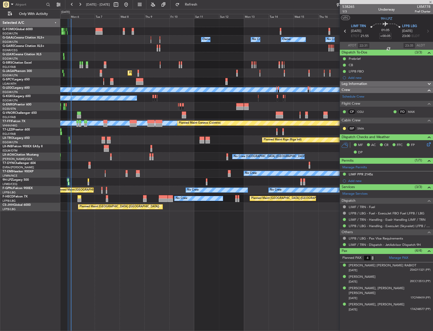
type input "+00:15"
type input "1"
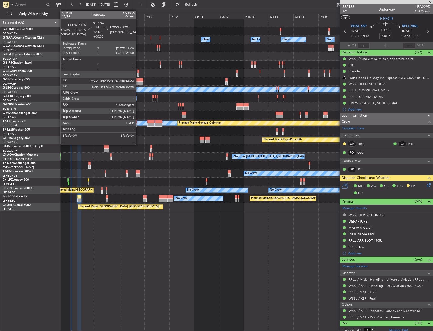
click at [138, 70] on div at bounding box center [139, 72] width 2 height 4
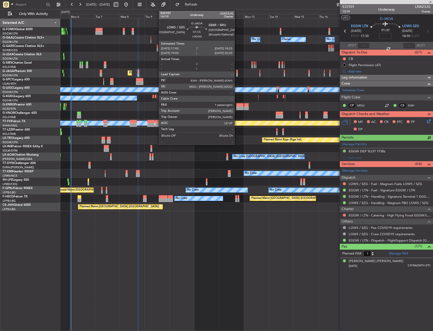
click at [237, 71] on div at bounding box center [237, 72] width 2 height 4
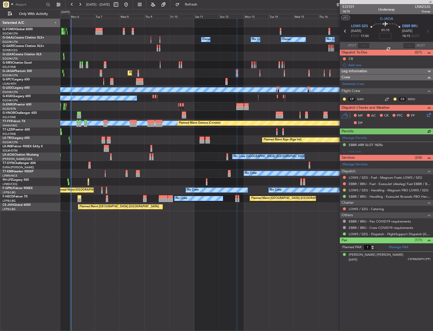
click at [343, 190] on button at bounding box center [344, 190] width 3 height 3
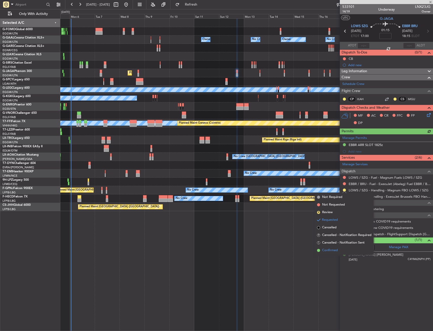
click at [326, 249] on span "Confirmed" at bounding box center [330, 250] width 16 height 5
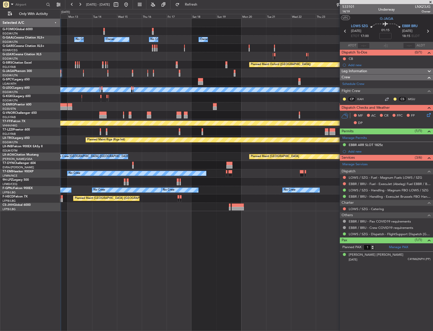
click at [121, 120] on div "Owner Owner No Crew No Crew Owner Owner Owner Planned Maint Oxford (Kidlington)…" at bounding box center [246, 115] width 373 height 192
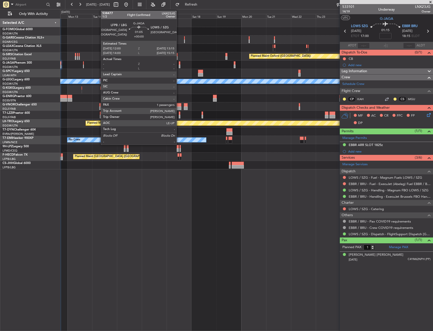
click at [179, 64] on div at bounding box center [180, 63] width 2 height 4
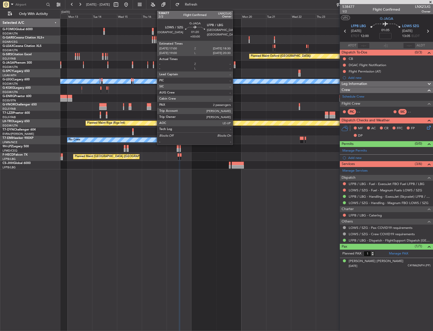
click at [235, 66] on div at bounding box center [235, 67] width 2 height 4
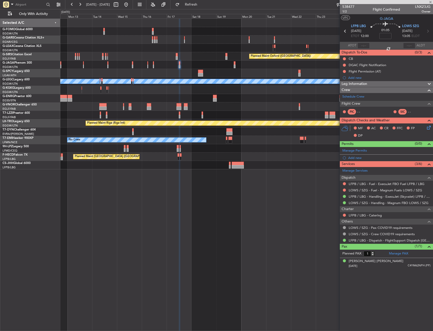
type input "2"
click at [345, 196] on button at bounding box center [344, 196] width 3 height 3
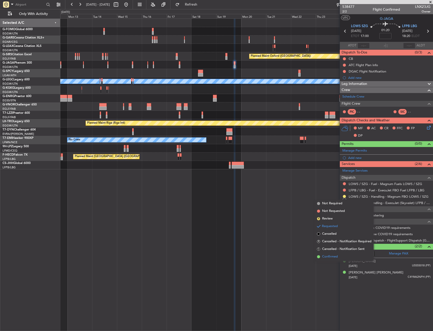
click at [326, 255] on span "Confirmed" at bounding box center [330, 256] width 16 height 5
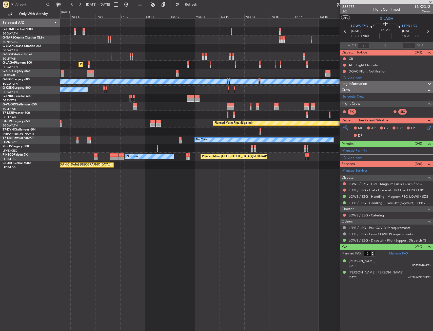
click at [267, 88] on div "Planned Maint Oxford (Kidlington) Planned Maint London (Farnborough) Planned Ma…" at bounding box center [246, 94] width 373 height 151
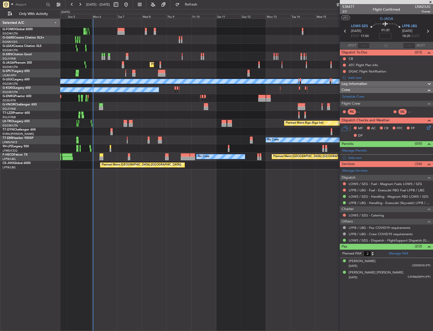
click at [280, 89] on div "Planned Maint London (Farnborough) Planned Maint Oxford (Kidlington) Planned Ma…" at bounding box center [246, 94] width 373 height 151
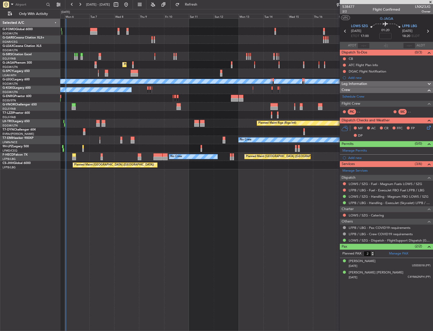
click at [174, 112] on div "Planned Maint Oxford (Kidlington) Planned Maint London (Farnborough) Planned Ma…" at bounding box center [246, 94] width 373 height 151
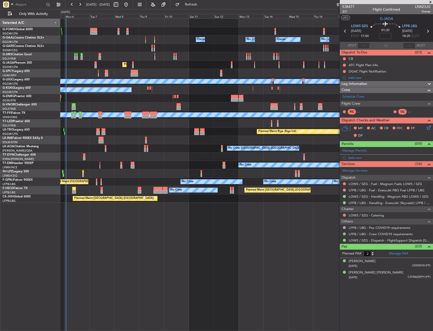
click at [99, 165] on div "No Crew" at bounding box center [246, 165] width 373 height 8
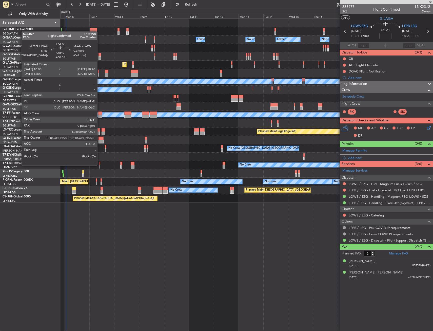
click at [100, 165] on div at bounding box center [100, 167] width 1 height 4
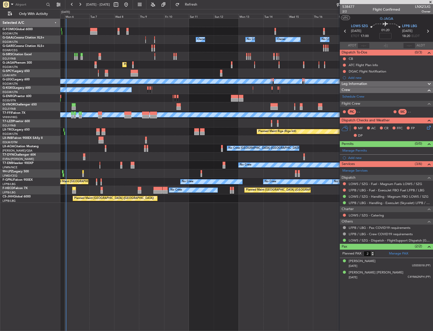
click at [101, 166] on div "No Crew" at bounding box center [246, 165] width 373 height 8
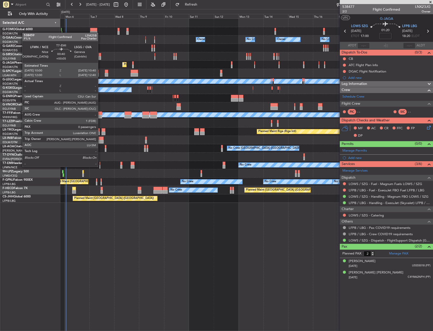
click at [100, 166] on div at bounding box center [100, 167] width 1 height 4
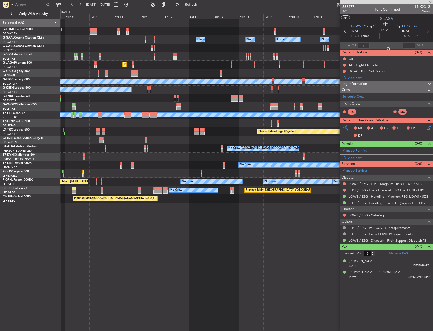
type input "+00:05"
type input "0"
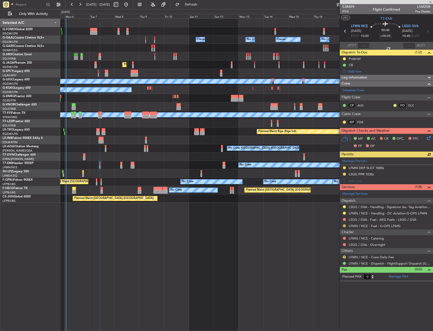
click at [344, 226] on button at bounding box center [344, 225] width 3 height 3
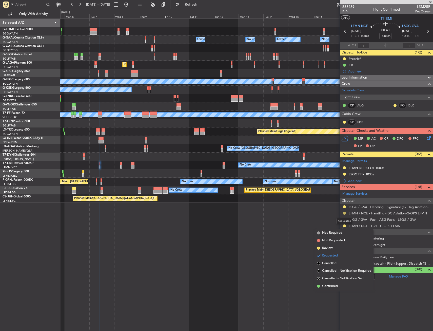
click at [343, 213] on button at bounding box center [344, 213] width 3 height 3
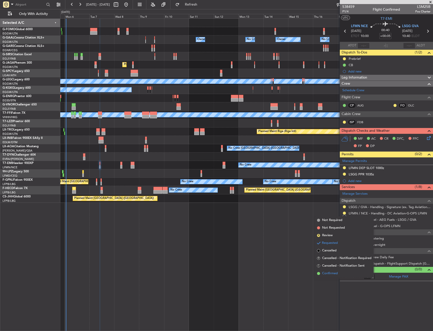
click at [324, 272] on span "Confirmed" at bounding box center [330, 273] width 16 height 5
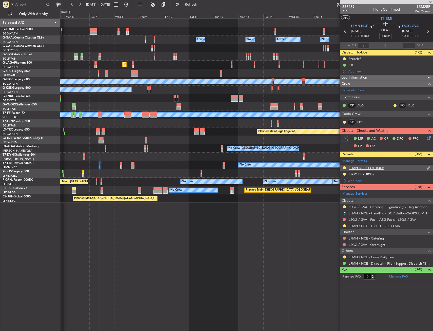
click at [385, 167] on div "LFMN DEP SLOT 1000z" at bounding box center [386, 168] width 93 height 6
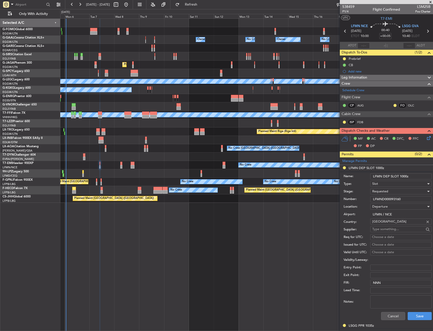
click at [381, 199] on input "LFMND000093160" at bounding box center [401, 199] width 62 height 6
paste input "text"
type input "LFMND000093160"
click at [383, 190] on span "Requested" at bounding box center [380, 191] width 16 height 5
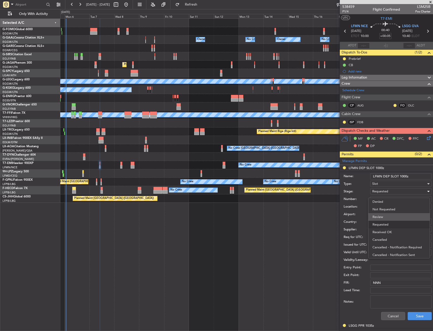
scroll to position [2, 0]
click at [382, 229] on span "Received OK" at bounding box center [399, 230] width 53 height 8
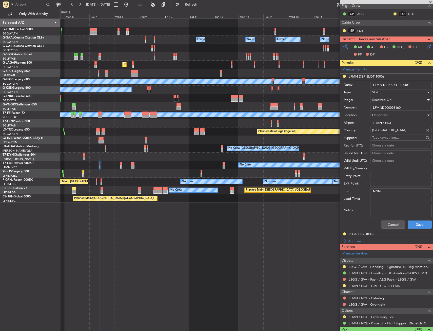
scroll to position [101, 0]
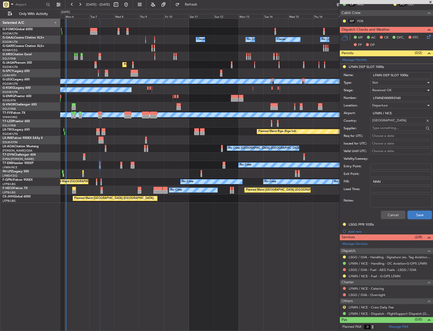
click at [413, 216] on button "Save" at bounding box center [420, 215] width 24 height 8
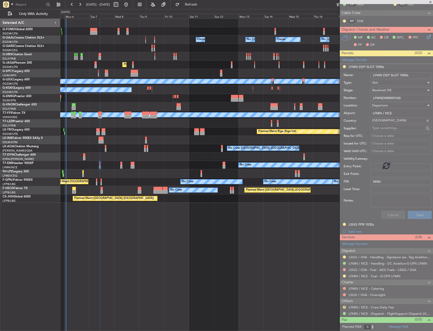
scroll to position [0, 0]
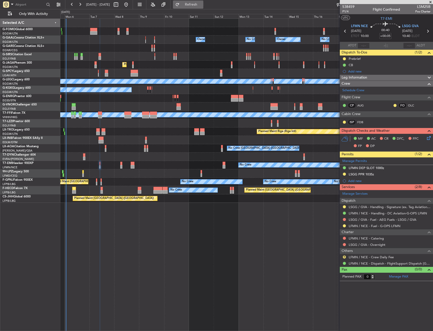
click at [203, 8] on button "Refresh" at bounding box center [188, 5] width 30 height 8
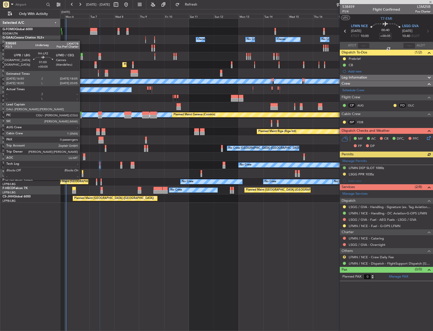
click at [82, 174] on div at bounding box center [83, 175] width 2 height 4
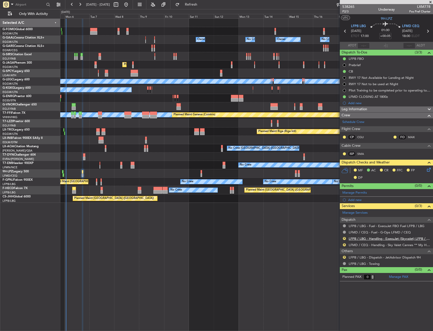
click at [368, 240] on link "LFPB / LBG - Handling - ExecuJet (Skyvalet) LFPB / LBG" at bounding box center [390, 238] width 82 height 4
click at [345, 259] on div "R LFPB / LBG - Dispatch - JetAdvisor Dispatch 9H" at bounding box center [386, 257] width 93 height 6
click at [344, 257] on button "R" at bounding box center [344, 257] width 3 height 3
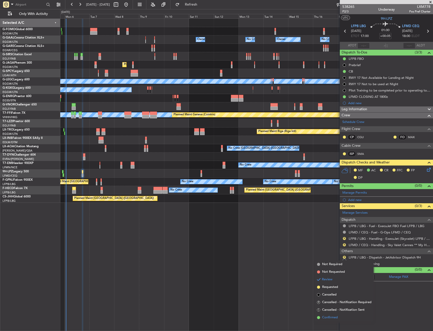
click at [331, 318] on span "Confirmed" at bounding box center [330, 317] width 16 height 5
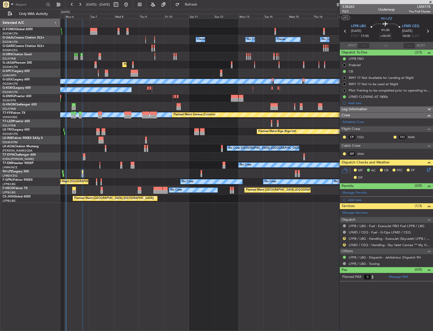
click at [343, 245] on div "R" at bounding box center [345, 245] width 4 height 4
click at [344, 244] on button "R" at bounding box center [344, 244] width 3 height 3
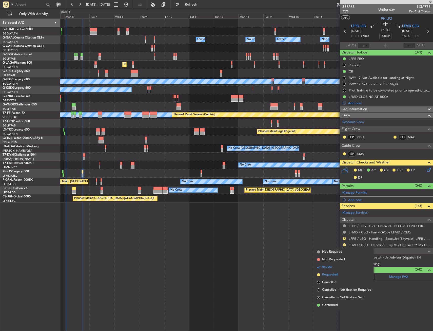
click at [325, 276] on span "Requested" at bounding box center [330, 274] width 16 height 5
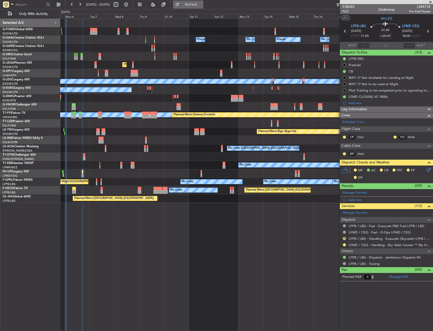
click at [202, 6] on span "Refresh" at bounding box center [191, 5] width 21 height 4
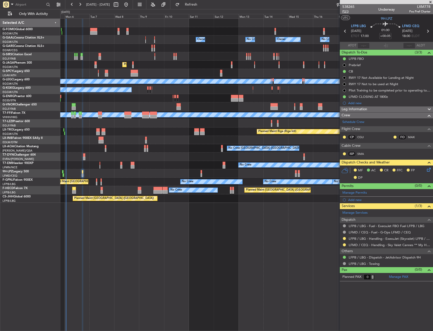
click at [348, 11] on span "P2/3" at bounding box center [349, 11] width 12 height 4
click at [429, 171] on icon at bounding box center [428, 169] width 4 height 4
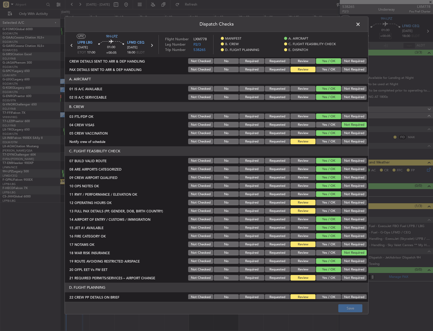
scroll to position [25, 0]
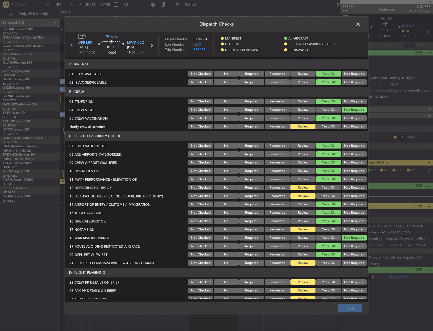
click at [327, 126] on button "Yes / OK" at bounding box center [328, 127] width 25 height 6
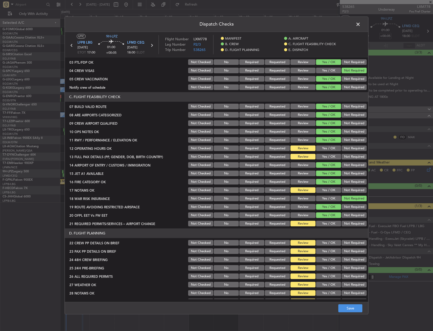
scroll to position [101, 0]
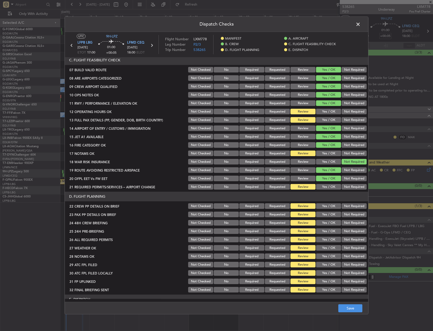
click at [325, 109] on button "Yes / OK" at bounding box center [328, 112] width 25 height 6
click at [326, 118] on button "Yes / OK" at bounding box center [328, 120] width 25 height 6
click at [326, 153] on button "Yes / OK" at bounding box center [328, 154] width 25 height 6
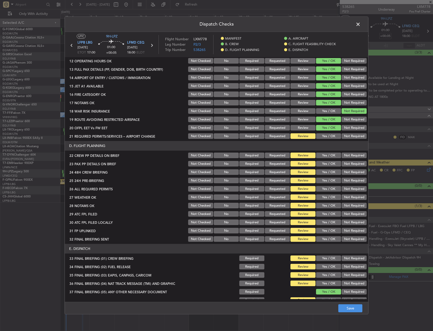
click at [327, 137] on button "Yes / OK" at bounding box center [328, 137] width 25 height 6
click at [328, 156] on button "Yes / OK" at bounding box center [328, 156] width 25 height 6
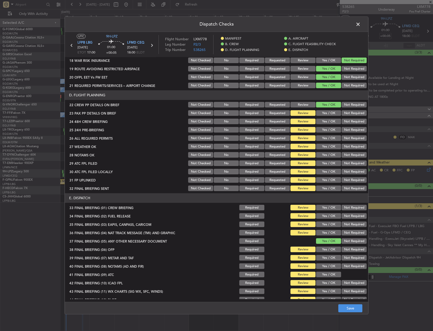
scroll to position [208, 0]
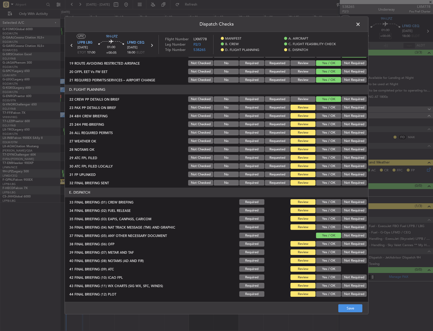
click at [330, 110] on button "Yes / OK" at bounding box center [328, 108] width 25 height 6
click at [330, 112] on section "D. FLIGHT PLANNING 22 CREW PP DETAILS ON BRIEF Not Checked No Required Requeste…" at bounding box center [217, 136] width 304 height 102
click at [330, 114] on button "Yes / OK" at bounding box center [328, 116] width 25 height 6
click at [344, 124] on button "Not Required" at bounding box center [354, 125] width 25 height 6
click at [331, 136] on div "Yes / OK" at bounding box center [328, 132] width 26 height 7
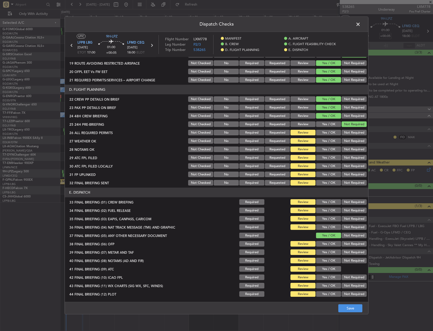
click at [331, 132] on button "Yes / OK" at bounding box center [328, 133] width 25 height 6
drag, startPoint x: 331, startPoint y: 139, endPoint x: 331, endPoint y: 147, distance: 8.4
click at [331, 139] on button "Yes / OK" at bounding box center [328, 141] width 25 height 6
click at [330, 150] on button "Yes / OK" at bounding box center [328, 150] width 25 height 6
click at [330, 158] on button "Yes / OK" at bounding box center [328, 158] width 25 height 6
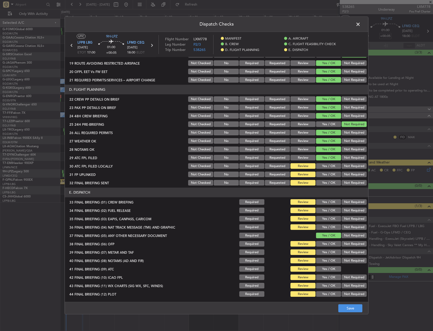
click at [329, 165] on button "Yes / OK" at bounding box center [328, 166] width 25 height 6
click at [325, 176] on button "Yes / OK" at bounding box center [328, 175] width 25 height 6
click at [325, 182] on button "Yes / OK" at bounding box center [328, 183] width 25 height 6
click at [323, 203] on button "Yes / OK" at bounding box center [328, 202] width 25 height 6
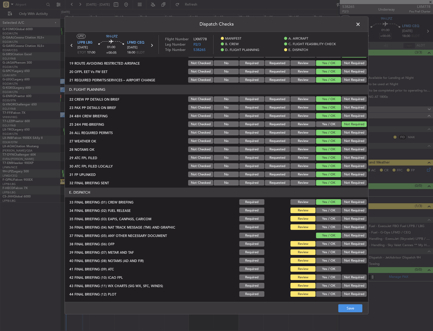
click at [295, 202] on button "Review" at bounding box center [303, 202] width 25 height 6
click at [301, 140] on button "Review" at bounding box center [303, 141] width 25 height 6
click at [300, 134] on button "Review" at bounding box center [303, 133] width 25 height 6
click at [301, 152] on button "Review" at bounding box center [303, 150] width 25 height 6
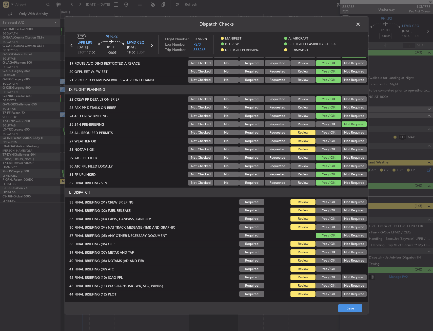
click at [301, 158] on button "Review" at bounding box center [303, 158] width 25 height 6
click at [302, 166] on button "Review" at bounding box center [303, 166] width 25 height 6
click at [302, 176] on button "Review" at bounding box center [303, 175] width 25 height 6
click at [302, 182] on button "Review" at bounding box center [303, 183] width 25 height 6
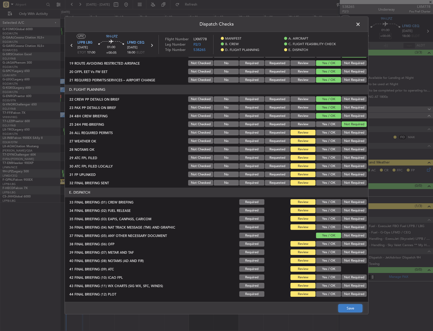
click at [350, 310] on button "Save" at bounding box center [351, 308] width 24 height 8
click at [361, 26] on span at bounding box center [361, 26] width 0 height 10
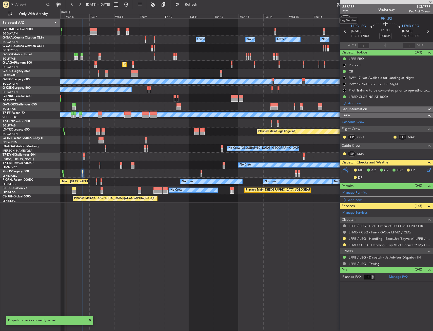
click at [346, 12] on span "P2/3" at bounding box center [349, 11] width 12 height 4
click at [425, 170] on div "MF AC CR FFC FP DP" at bounding box center [389, 174] width 74 height 15
click at [428, 169] on icon at bounding box center [428, 169] width 4 height 4
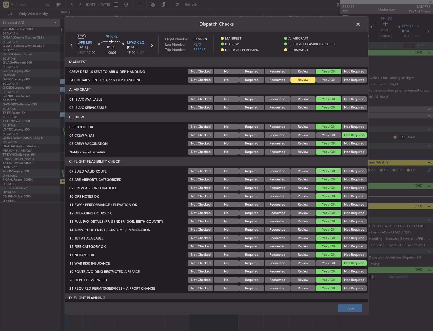
click at [297, 149] on button "Review" at bounding box center [303, 152] width 25 height 6
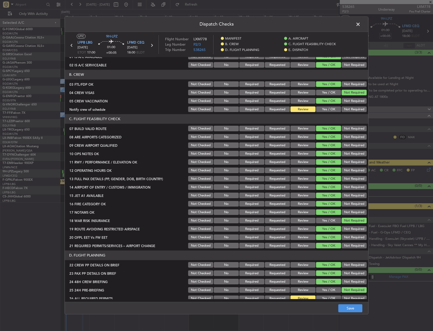
scroll to position [51, 0]
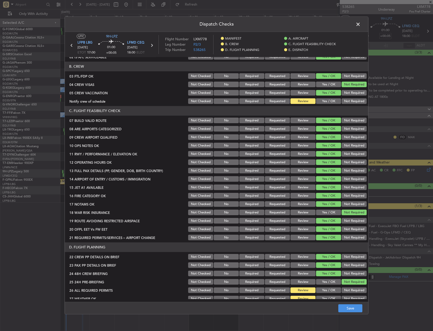
click at [297, 121] on button "Review" at bounding box center [303, 121] width 25 height 6
click at [298, 128] on button "Review" at bounding box center [303, 129] width 25 height 6
click at [299, 137] on button "Review" at bounding box center [303, 138] width 25 height 6
click at [299, 145] on button "Review" at bounding box center [303, 146] width 25 height 6
click at [299, 155] on button "Review" at bounding box center [303, 154] width 25 height 6
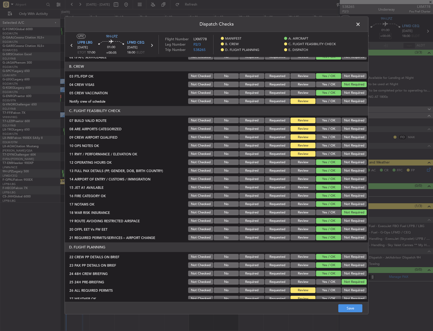
click at [299, 160] on button "Review" at bounding box center [303, 163] width 25 height 6
click at [301, 168] on button "Review" at bounding box center [303, 171] width 25 height 6
click at [325, 129] on button "Yes / OK" at bounding box center [328, 129] width 25 height 6
click at [325, 136] on button "Yes / OK" at bounding box center [328, 138] width 25 height 6
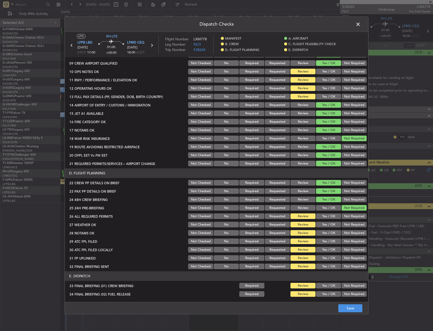
scroll to position [127, 0]
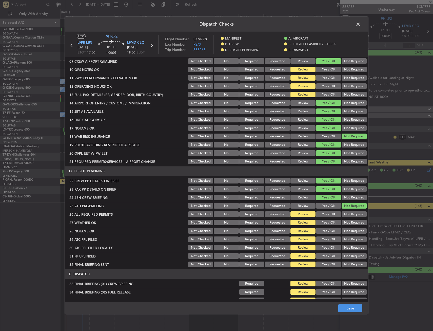
click at [299, 106] on div "Review" at bounding box center [303, 103] width 26 height 7
click at [300, 105] on button "Review" at bounding box center [303, 103] width 25 height 6
click at [300, 113] on button "Review" at bounding box center [303, 112] width 25 height 6
click at [300, 119] on button "Review" at bounding box center [303, 120] width 25 height 6
click at [301, 127] on button "Review" at bounding box center [303, 128] width 25 height 6
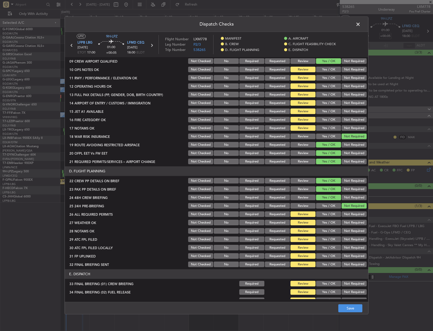
click at [300, 137] on button "Review" at bounding box center [303, 137] width 25 height 6
click at [298, 147] on button "Review" at bounding box center [303, 145] width 25 height 6
drag, startPoint x: 298, startPoint y: 153, endPoint x: 299, endPoint y: 158, distance: 4.6
click at [298, 155] on button "Review" at bounding box center [303, 154] width 25 height 6
click at [299, 158] on div "Review" at bounding box center [303, 161] width 26 height 7
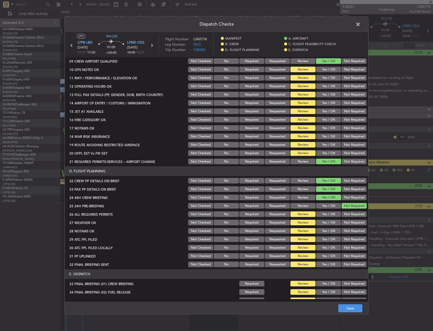
click at [299, 160] on button "Review" at bounding box center [303, 162] width 25 height 6
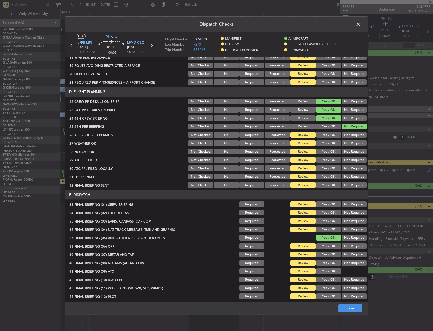
scroll to position [208, 0]
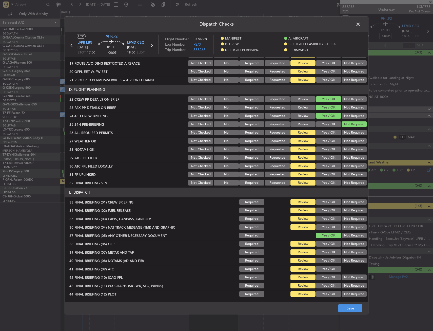
click at [302, 100] on button "Review" at bounding box center [303, 100] width 25 height 6
click at [304, 107] on button "Review" at bounding box center [303, 108] width 25 height 6
click at [303, 115] on button "Review" at bounding box center [303, 116] width 25 height 6
click at [303, 124] on button "Review" at bounding box center [303, 125] width 25 height 6
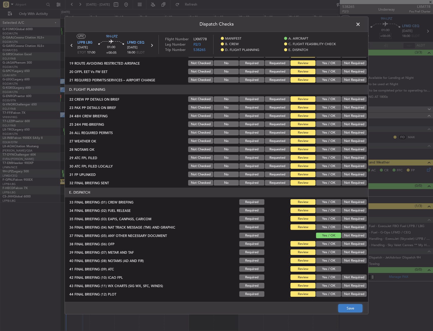
click at [350, 306] on button "Save" at bounding box center [351, 308] width 24 height 8
click at [361, 25] on span at bounding box center [361, 26] width 0 height 10
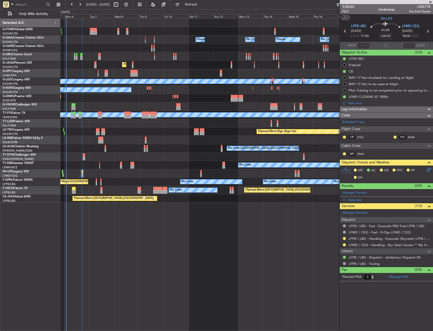
click at [160, 168] on div "No Crew" at bounding box center [246, 165] width 373 height 8
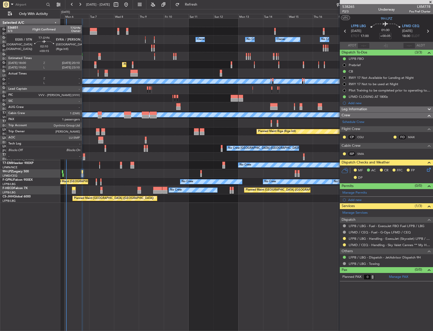
click at [84, 159] on div at bounding box center [84, 159] width 2 height 4
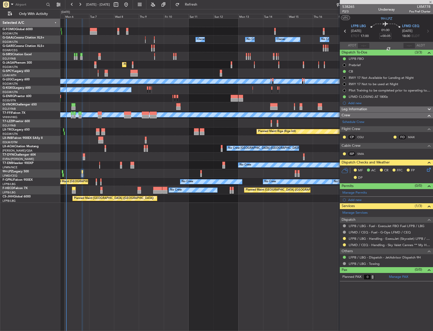
type input "+00:15"
type input "1"
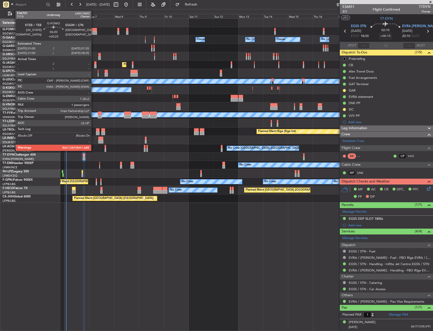
click at [94, 34] on div at bounding box center [93, 33] width 7 height 4
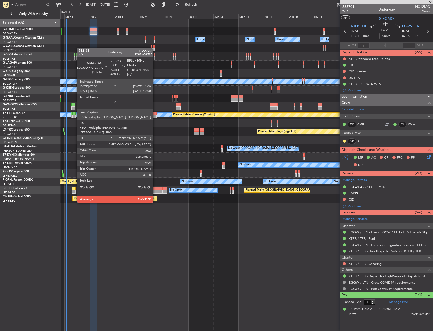
click at [75, 188] on div at bounding box center [74, 189] width 4 height 4
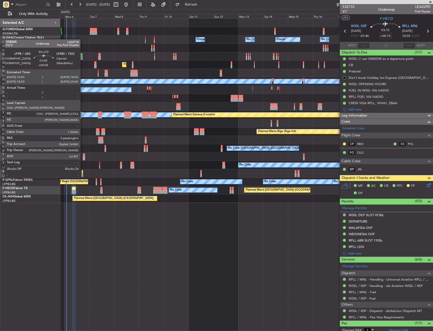
click at [83, 173] on div at bounding box center [83, 172] width 2 height 4
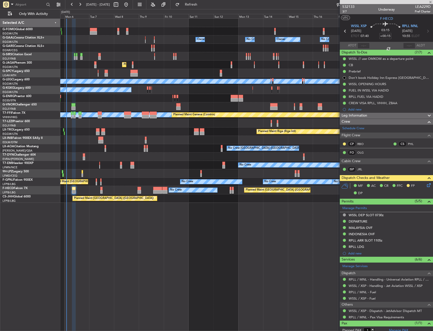
type input "+00:05"
type input "0"
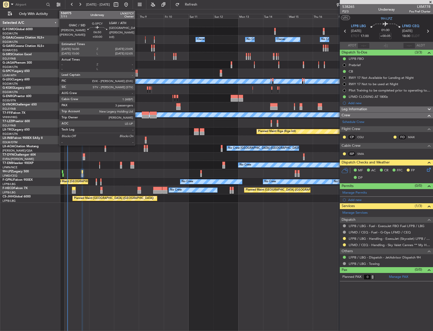
click at [137, 73] on div at bounding box center [133, 75] width 7 height 4
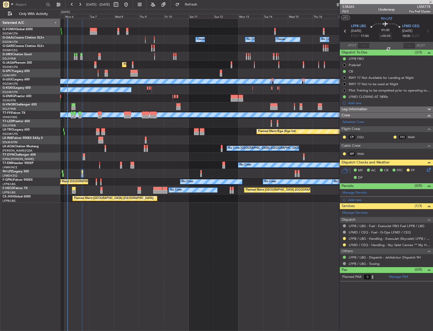
type input "3"
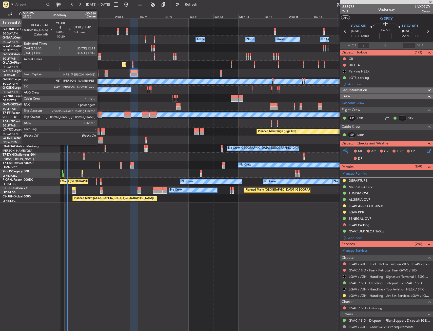
click at [100, 116] on div at bounding box center [100, 117] width 4 height 4
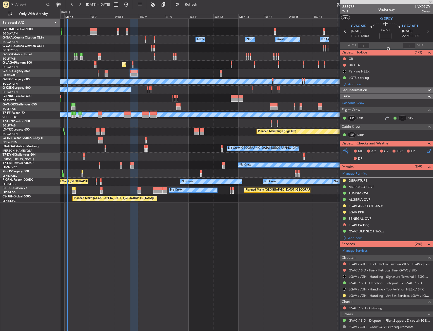
type input "-00:20"
type input "7"
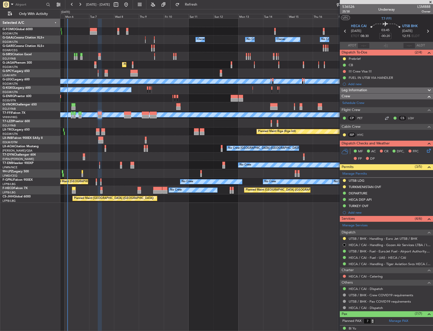
click at [384, 188] on div "TURKMENISTAN OVF" at bounding box center [386, 187] width 93 height 6
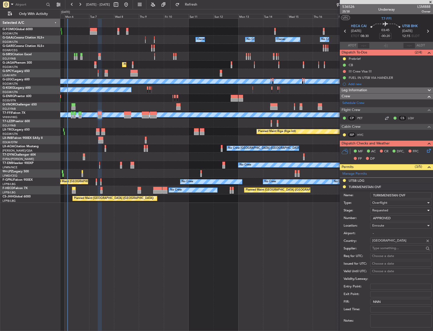
click at [390, 210] on div "Requested" at bounding box center [399, 210] width 54 height 8
click at [380, 248] on span "Received OK" at bounding box center [399, 249] width 53 height 8
click at [392, 218] on input "APPROVED" at bounding box center [401, 218] width 62 height 6
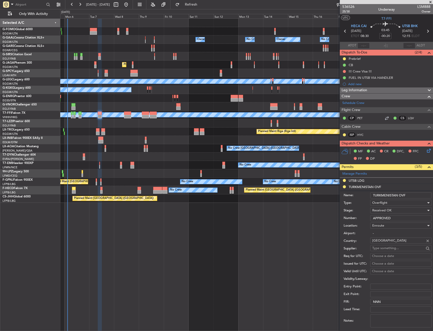
paste input "GC/146/11610/280925"
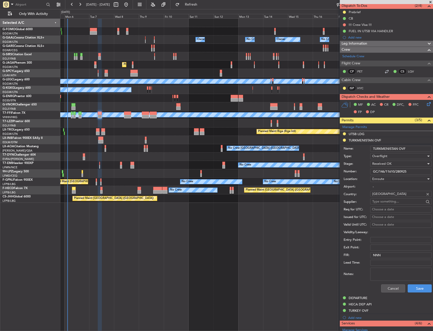
scroll to position [51, 0]
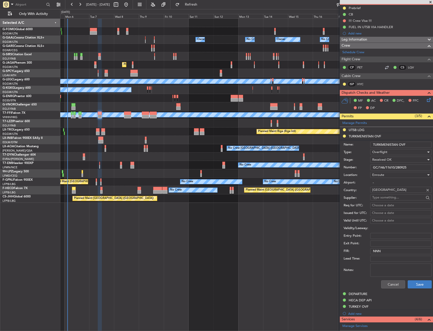
type input "GC/146/11610/280925"
click at [412, 283] on button "Save" at bounding box center [420, 284] width 24 height 8
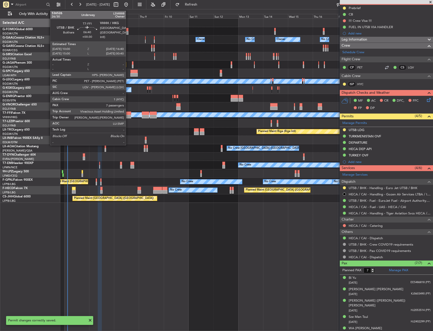
click at [128, 117] on div at bounding box center [127, 117] width 7 height 4
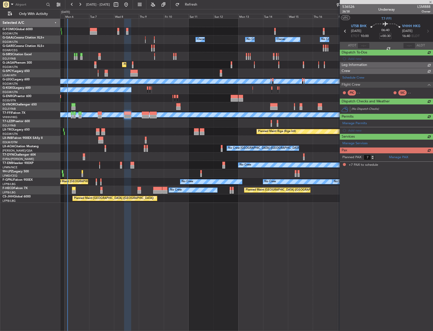
scroll to position [0, 0]
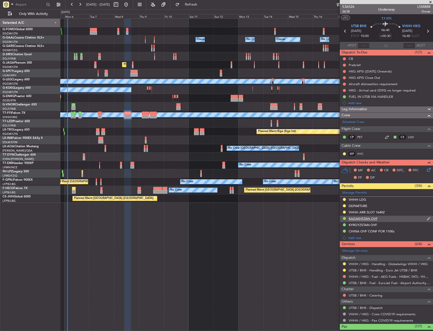
click at [391, 219] on div "KAZAKHSTAN OVF" at bounding box center [386, 219] width 93 height 6
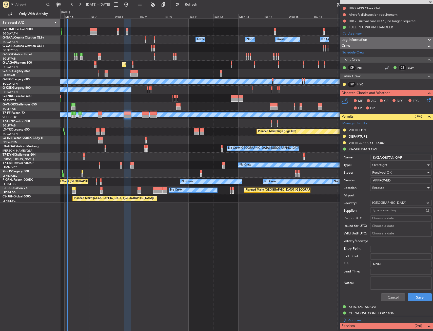
scroll to position [76, 0]
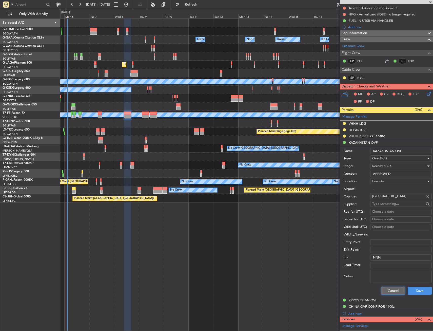
click at [392, 289] on button "Cancel" at bounding box center [393, 291] width 24 height 8
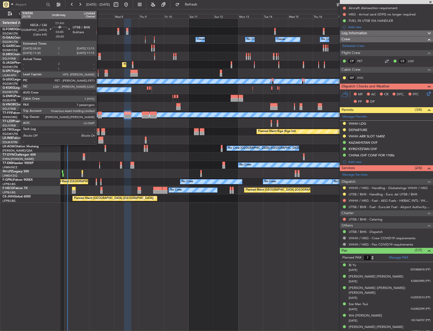
click at [99, 117] on div at bounding box center [100, 117] width 4 height 4
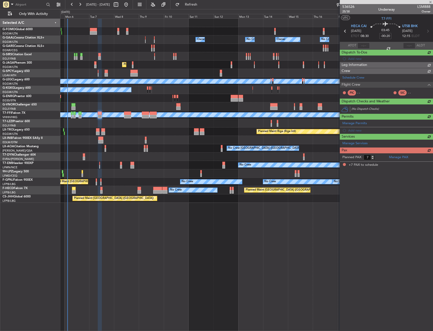
scroll to position [0, 0]
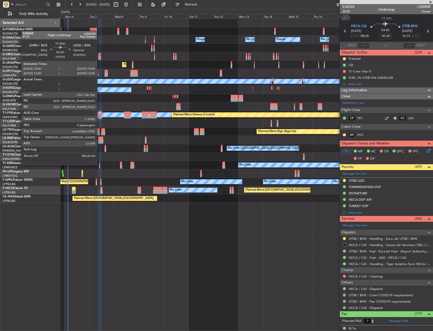
click at [99, 164] on div at bounding box center [99, 164] width 1 height 4
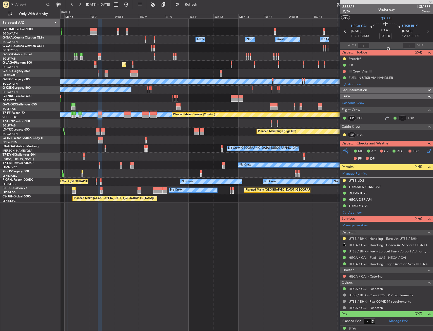
type input "+00:05"
type input "0"
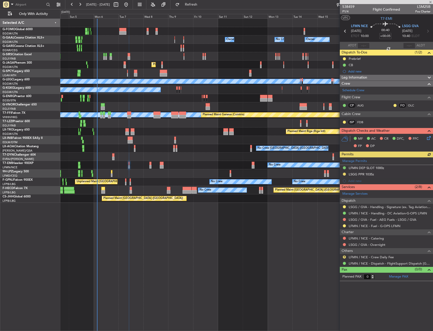
click at [133, 157] on div at bounding box center [246, 157] width 373 height 8
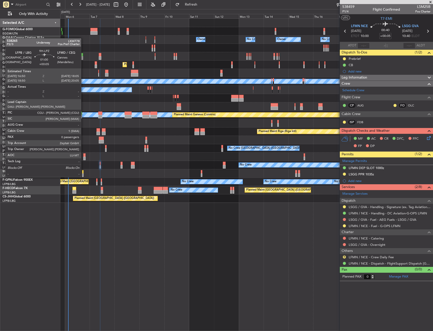
click at [83, 172] on div at bounding box center [83, 172] width 2 height 4
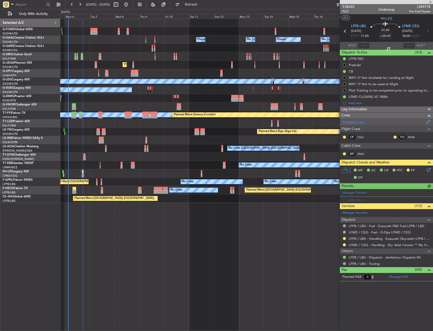
click at [344, 124] on link "Schedule Crew" at bounding box center [354, 122] width 22 height 5
click at [361, 121] on link "Schedule Crew" at bounding box center [354, 122] width 22 height 5
click at [429, 167] on icon at bounding box center [428, 169] width 4 height 4
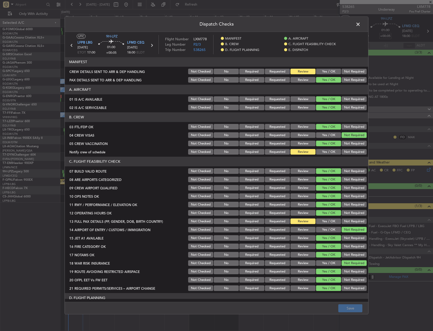
click at [316, 74] on button "Yes / OK" at bounding box center [328, 72] width 25 height 6
click at [322, 153] on button "Yes / OK" at bounding box center [328, 152] width 25 height 6
click at [328, 219] on button "Yes / OK" at bounding box center [328, 222] width 25 height 6
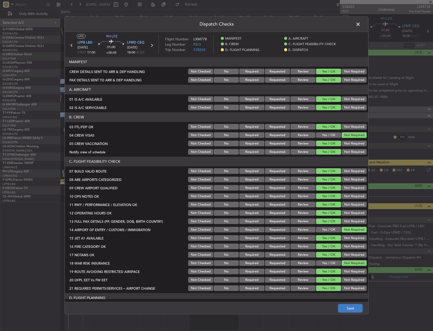
click at [345, 308] on button "Save" at bounding box center [351, 308] width 24 height 8
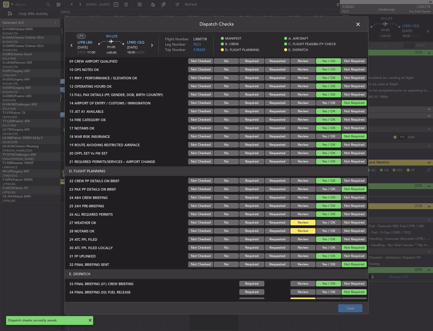
scroll to position [208, 0]
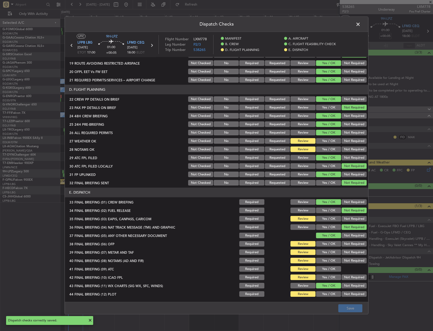
click at [318, 141] on button "Yes / OK" at bounding box center [328, 141] width 25 height 6
click at [304, 140] on button "Review" at bounding box center [303, 141] width 25 height 6
click at [361, 24] on span at bounding box center [361, 26] width 0 height 10
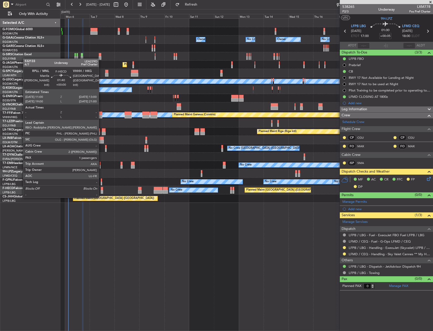
click at [101, 193] on div at bounding box center [102, 192] width 2 height 4
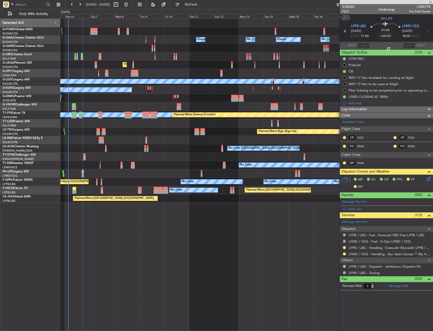
type input "1"
